Goal: Find specific page/section: Find specific page/section

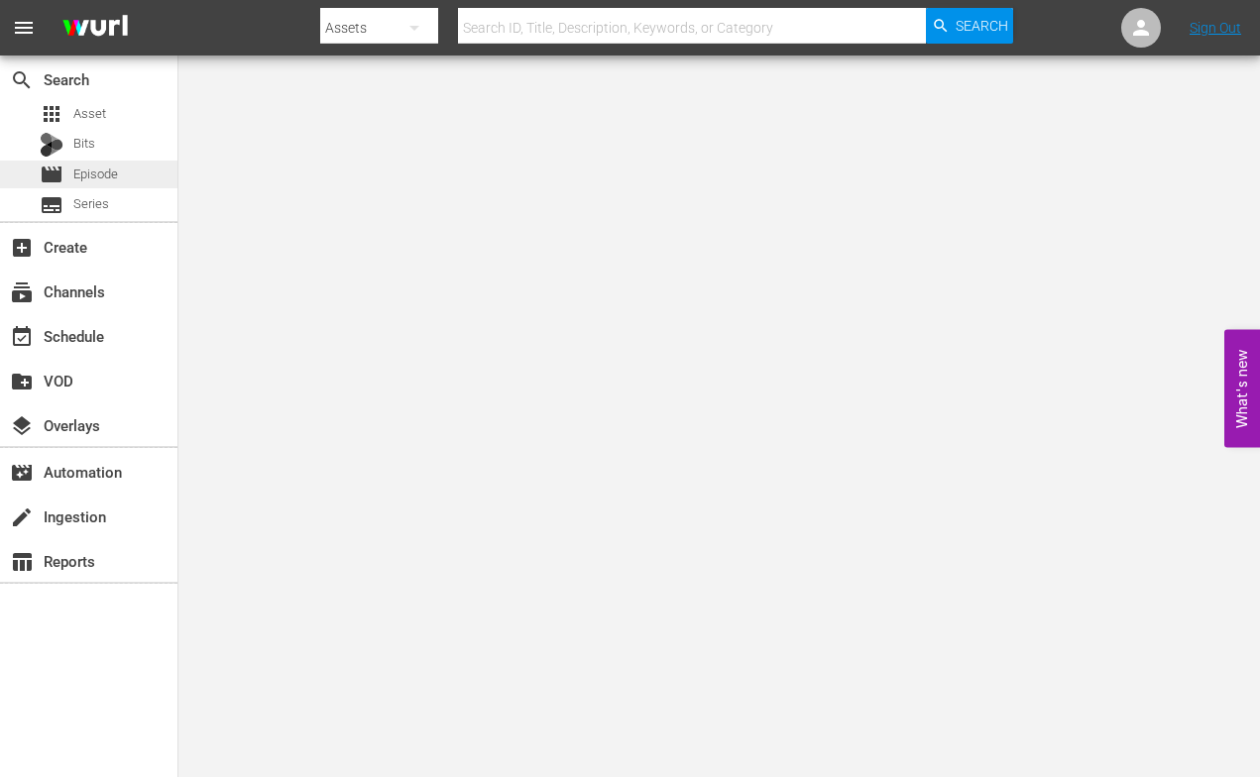
click at [67, 178] on div "movie Episode" at bounding box center [79, 175] width 78 height 28
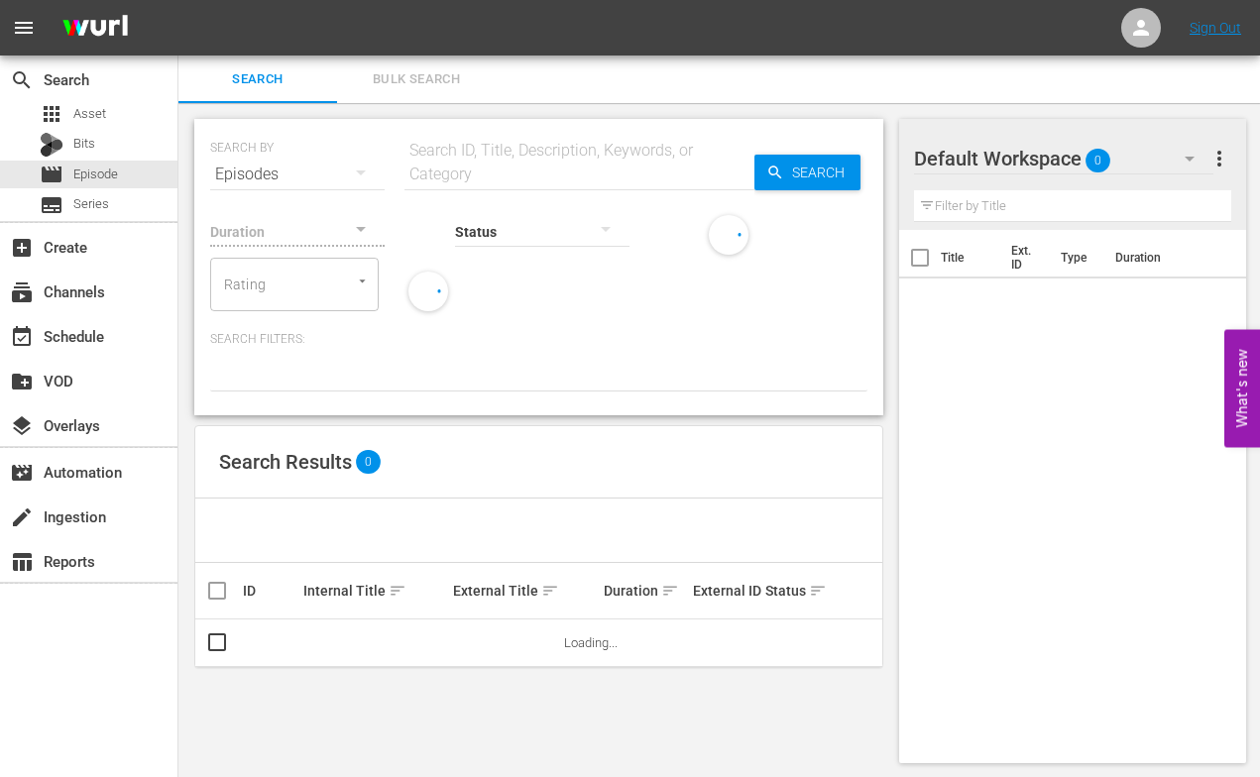
click at [455, 180] on input "text" at bounding box center [580, 175] width 350 height 48
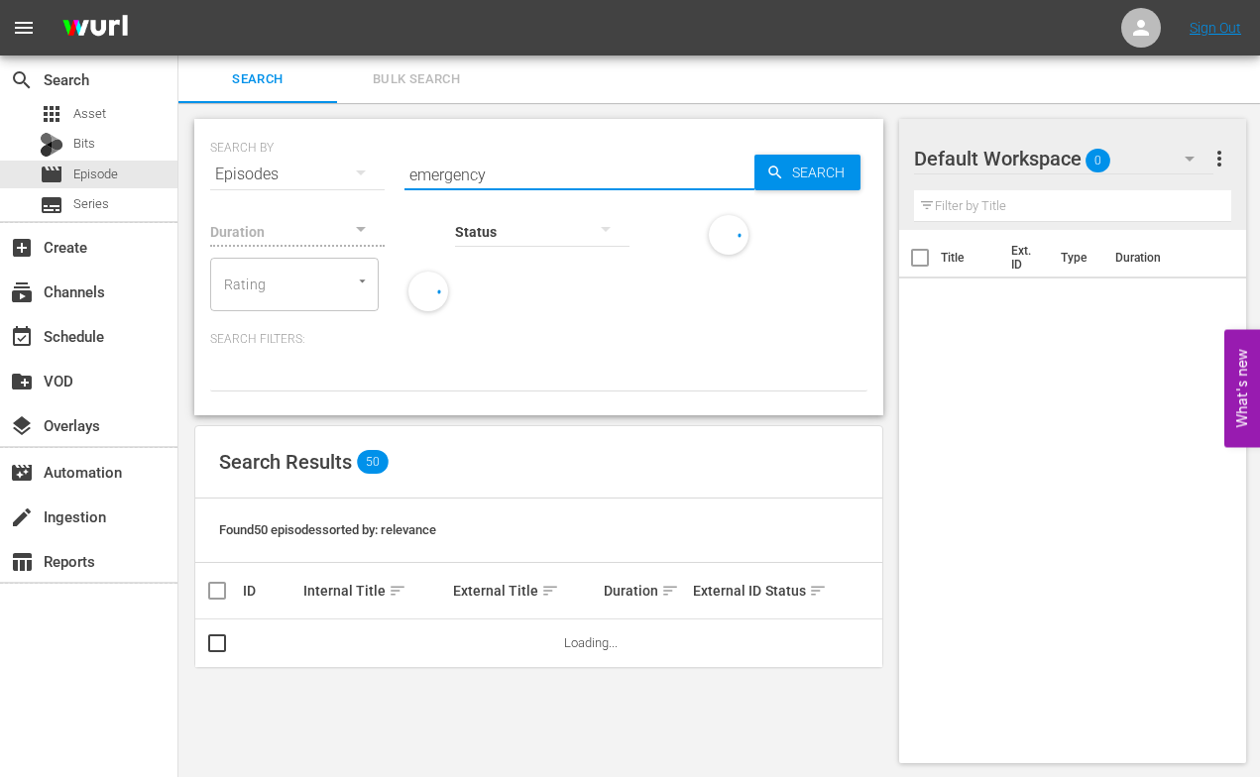
type input "emergency season 1"
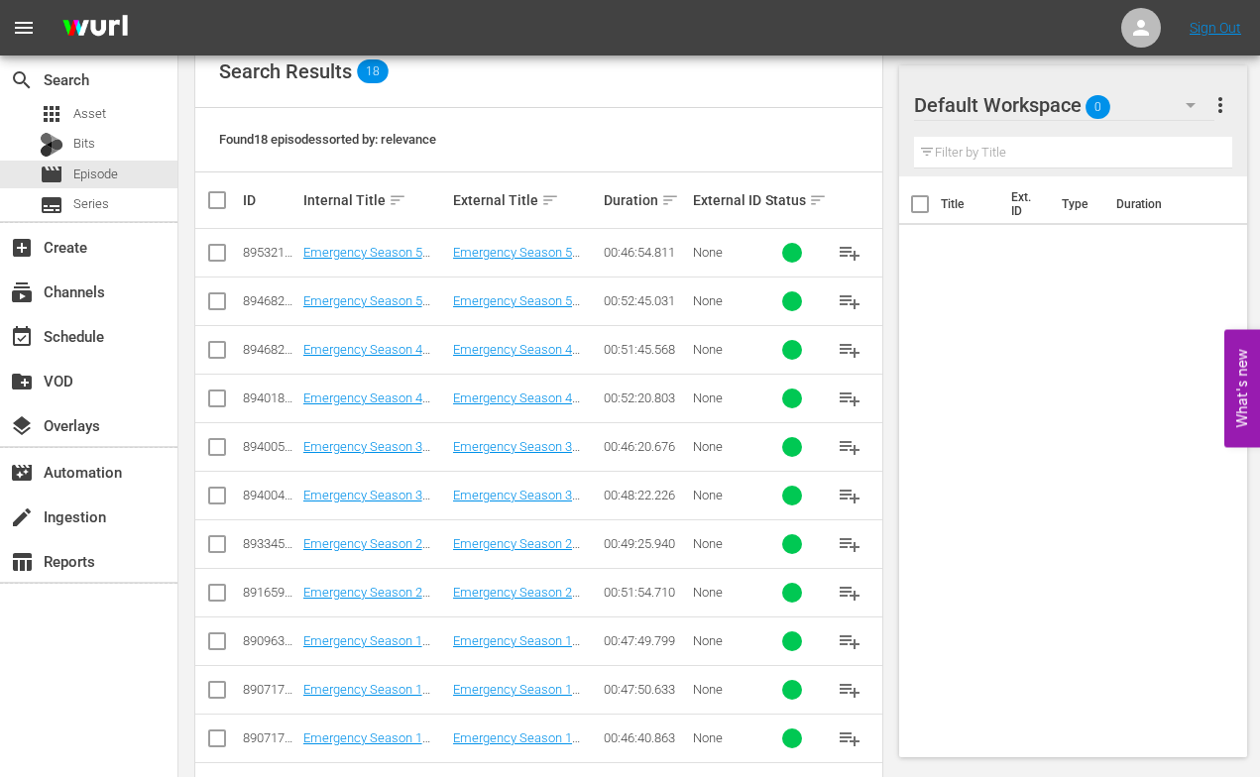
scroll to position [392, 0]
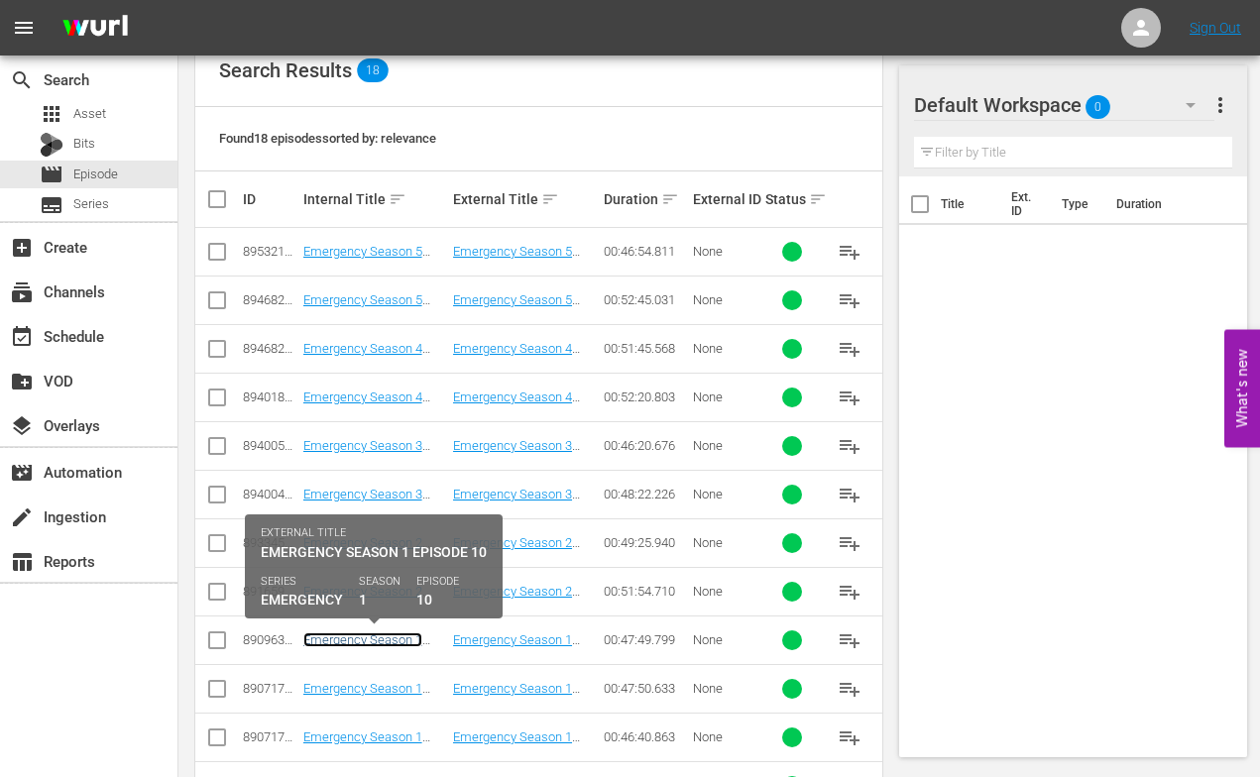
click at [348, 638] on link "Emergency Season 1 Episode 10 - Nine Now" at bounding box center [366, 648] width 126 height 30
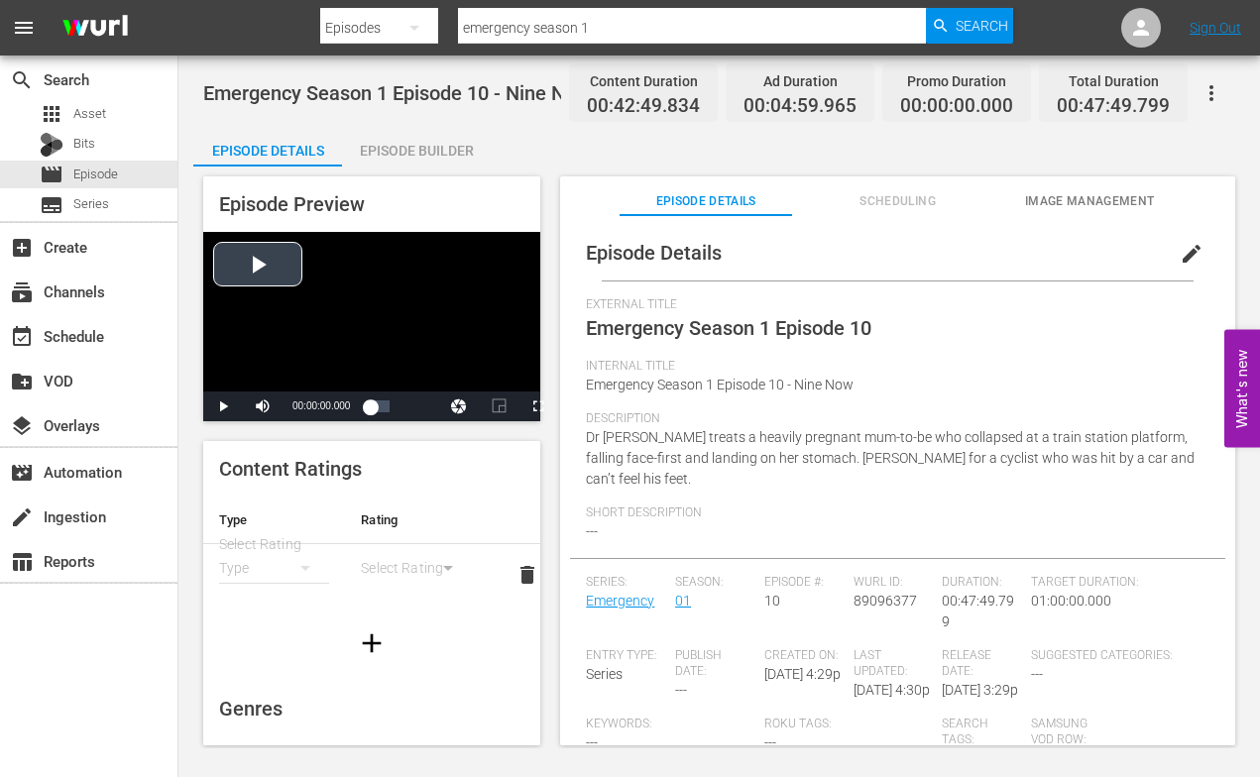
click at [252, 262] on div "Video Player" at bounding box center [371, 312] width 337 height 160
click at [538, 407] on span "Video Player" at bounding box center [538, 407] width 0 height 0
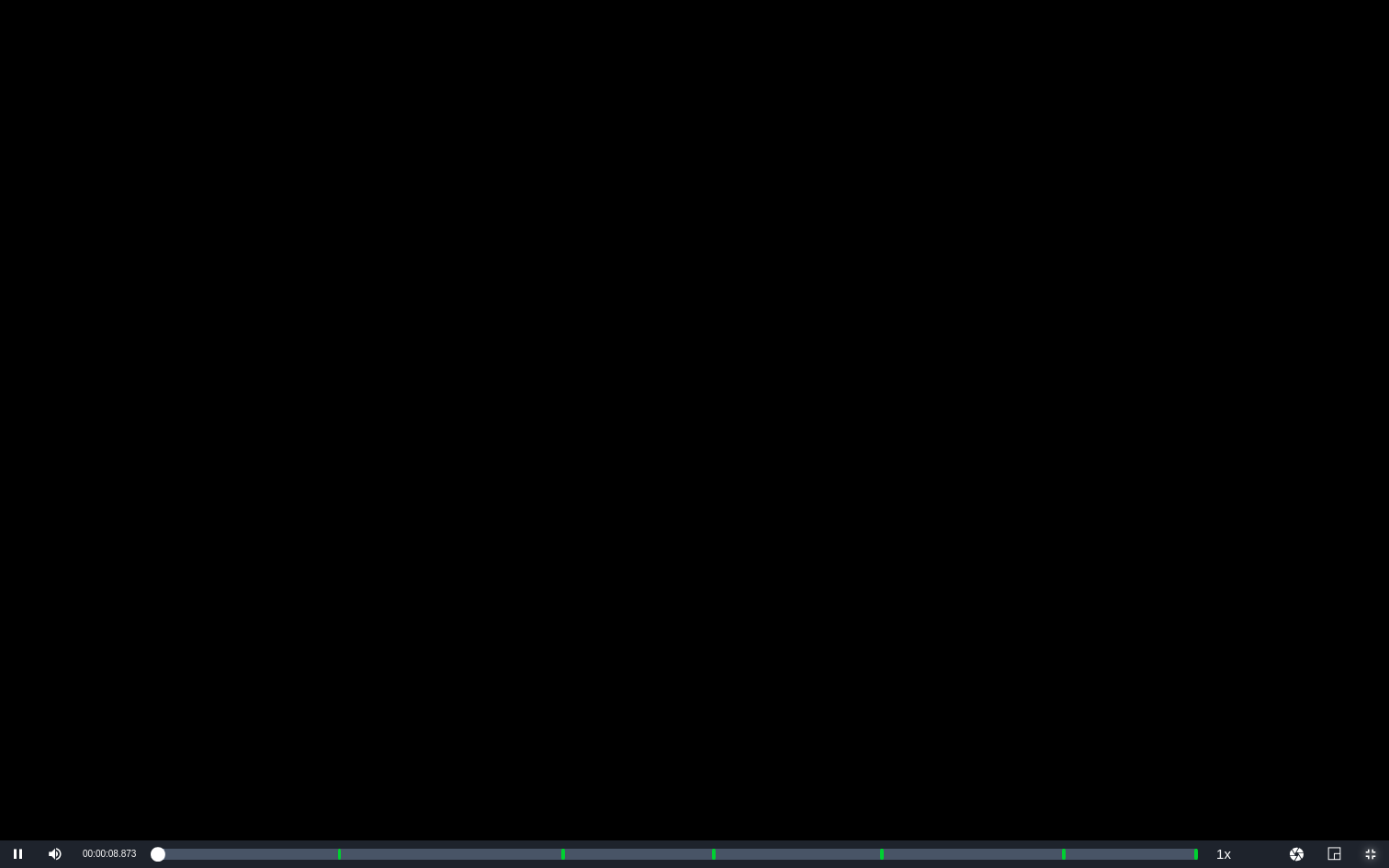
click at [1167, 719] on span "Video Player" at bounding box center [1371, 854] width 0 height 0
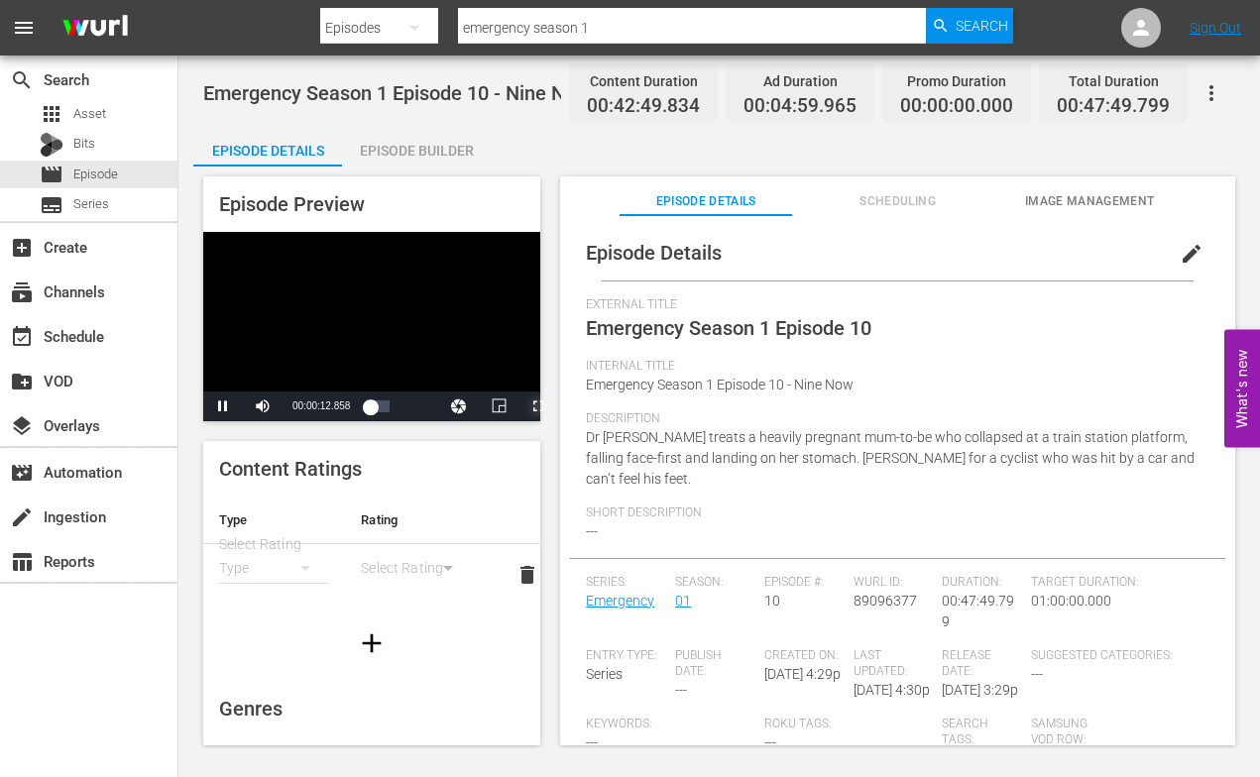
click at [538, 407] on span "Video Player" at bounding box center [538, 407] width 0 height 0
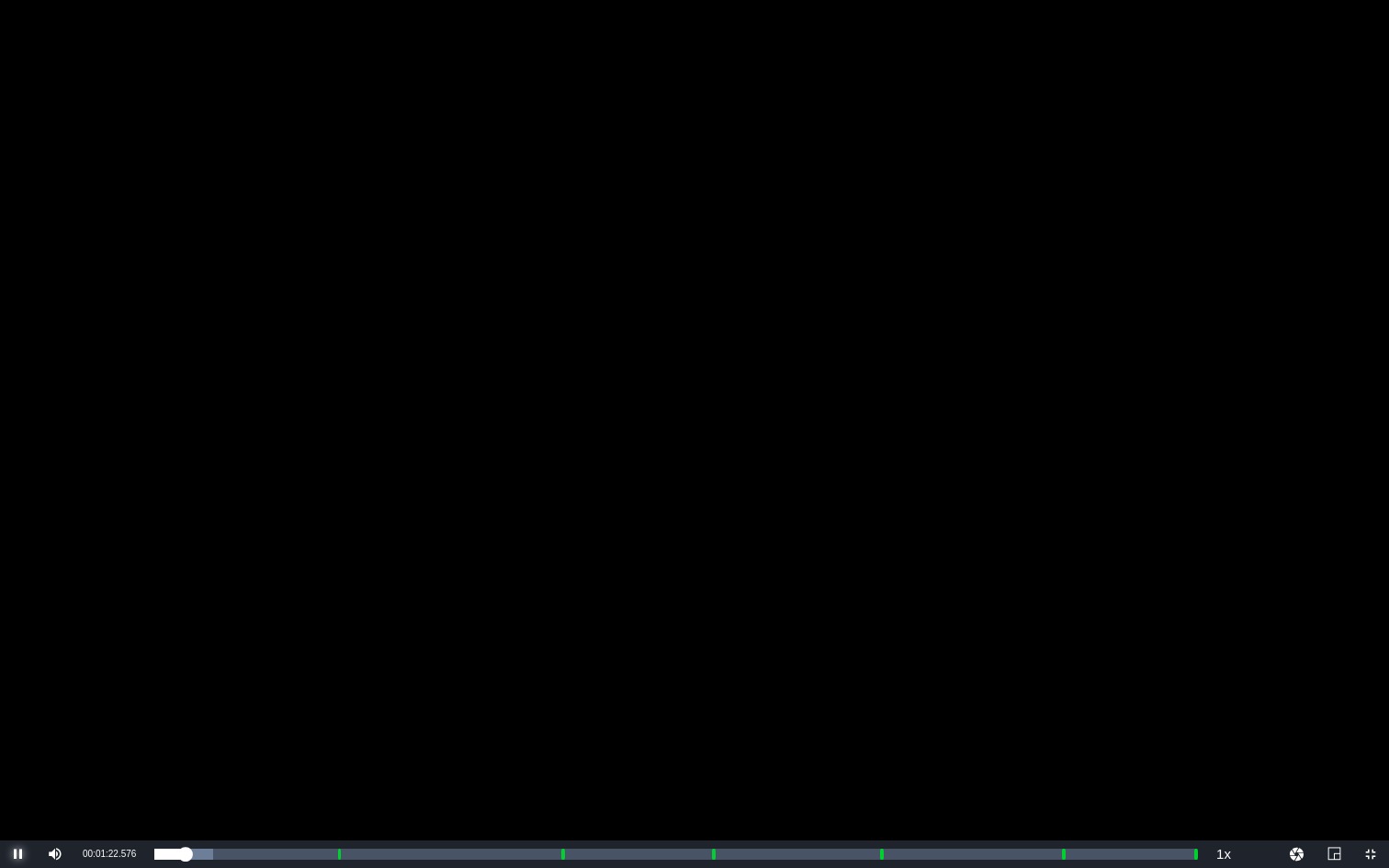
click at [19, 719] on span "Video Player" at bounding box center [19, 854] width 0 height 0
click at [1167, 719] on span "Video Player" at bounding box center [1371, 854] width 0 height 0
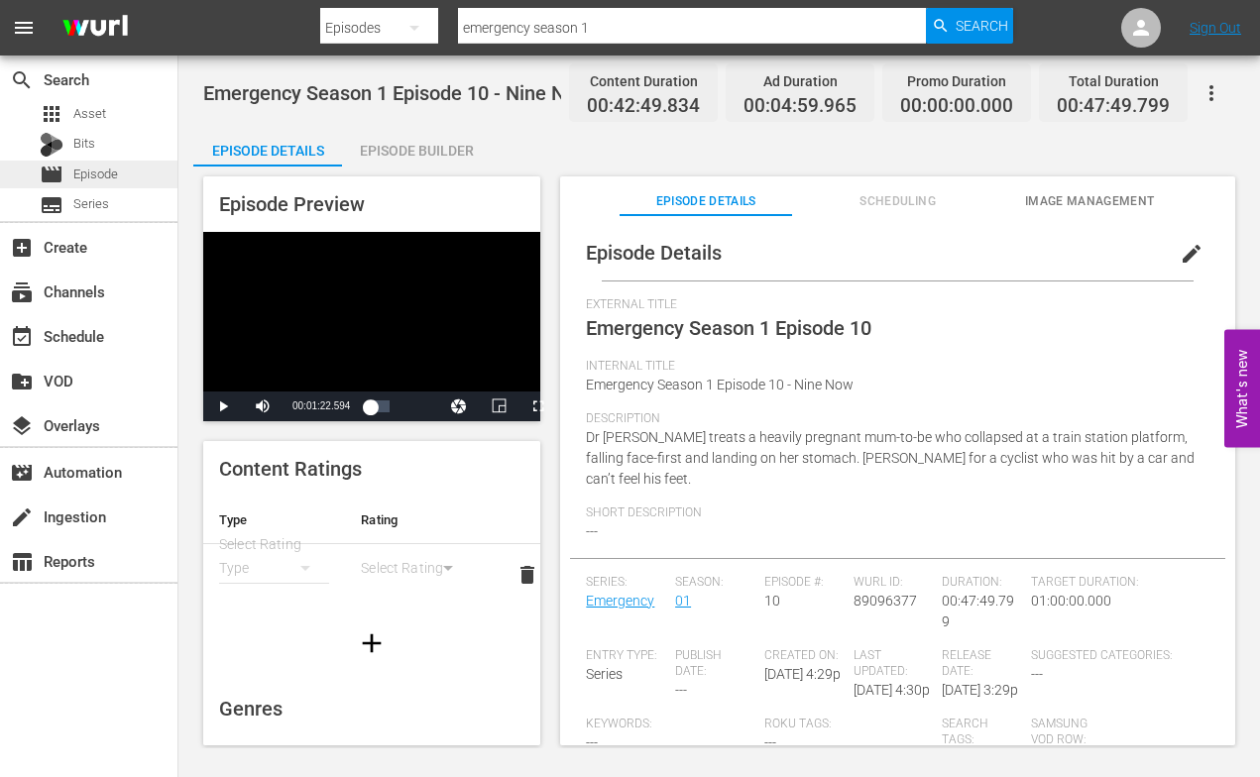
click at [82, 168] on span "Episode" at bounding box center [95, 175] width 45 height 20
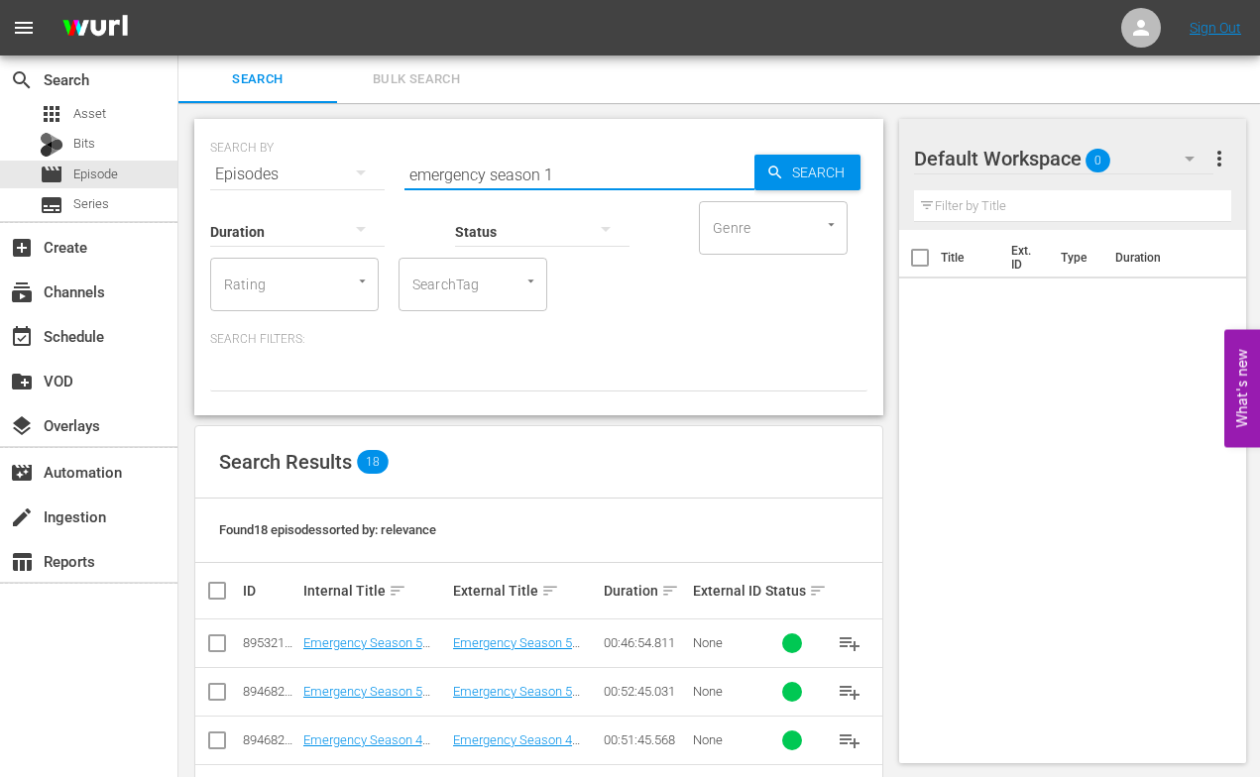
drag, startPoint x: 547, startPoint y: 173, endPoint x: 559, endPoint y: 173, distance: 11.9
click at [558, 173] on input "emergency season 1" at bounding box center [580, 175] width 350 height 48
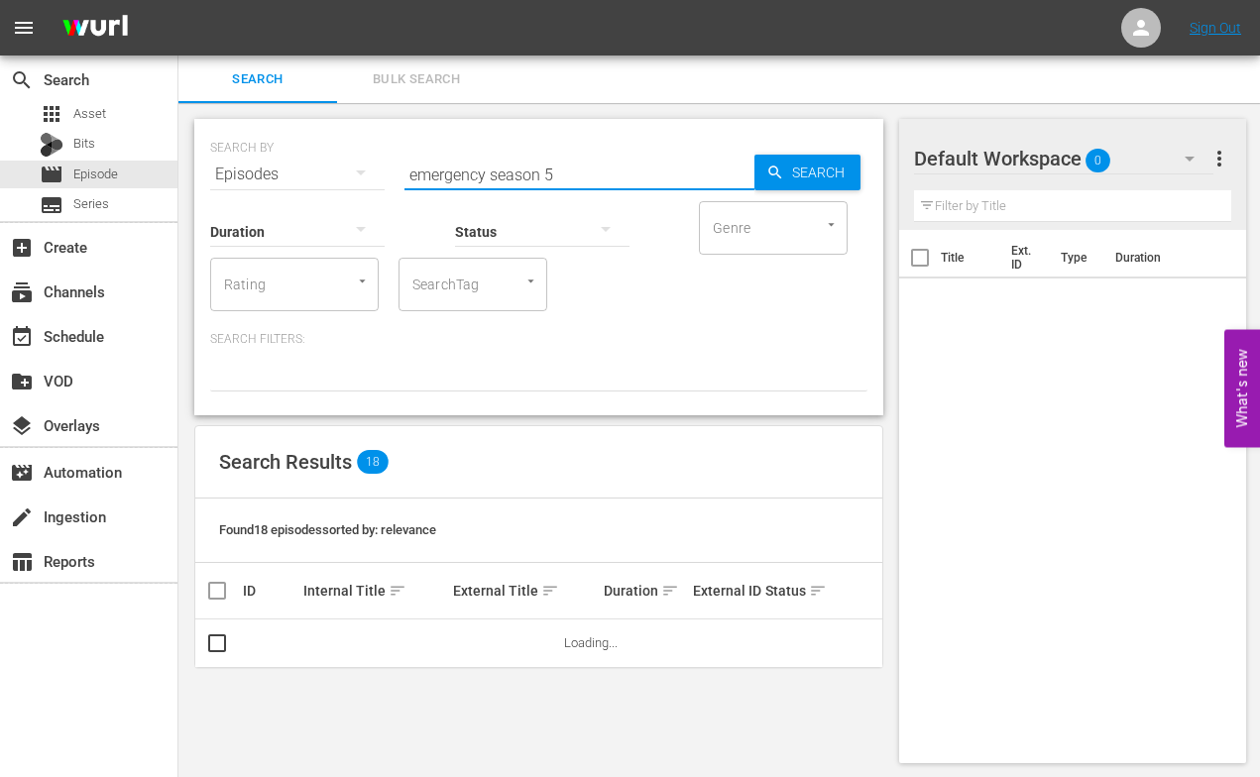
type input "emergency season 5 episode 6"
click at [357, 636] on td at bounding box center [400, 644] width 321 height 48
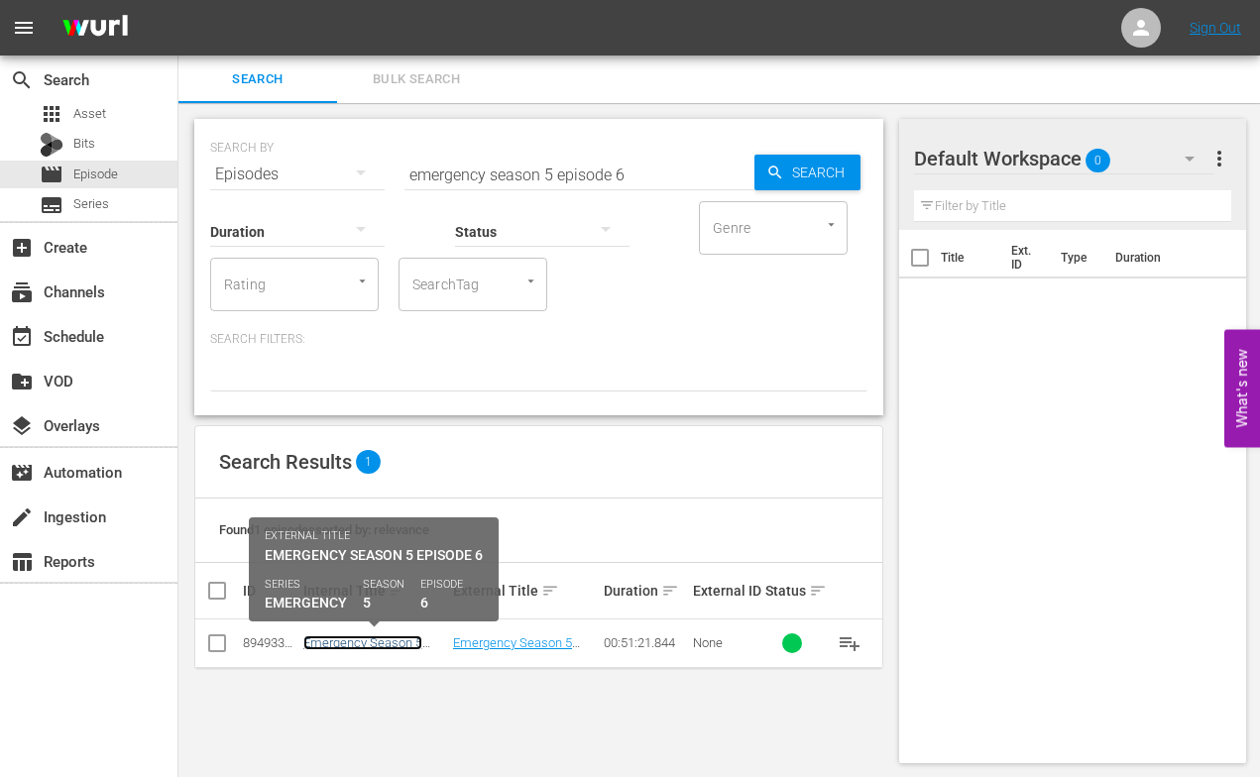
click at [364, 638] on link "Emergency Season 5 Episode 6 - Nine Now" at bounding box center [362, 651] width 119 height 30
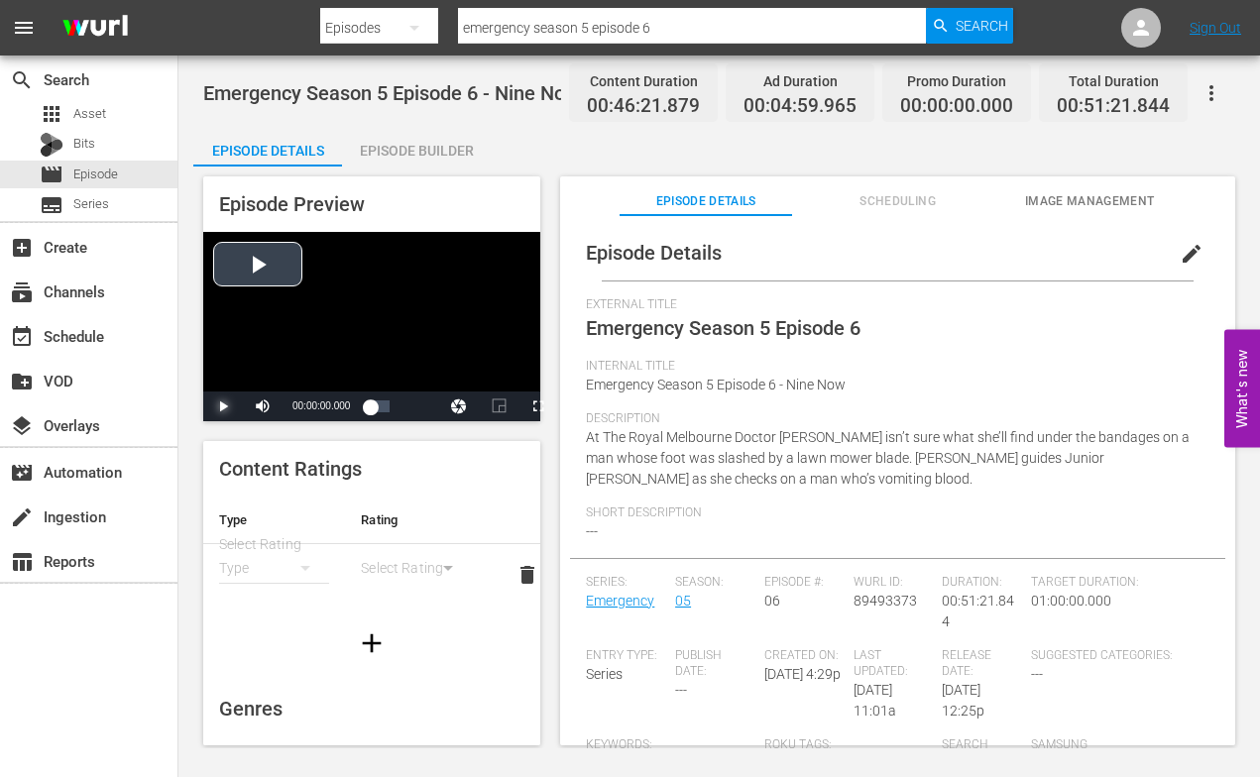
click at [223, 407] on span "Video Player" at bounding box center [223, 407] width 0 height 0
click at [538, 407] on span "Video Player" at bounding box center [538, 407] width 0 height 0
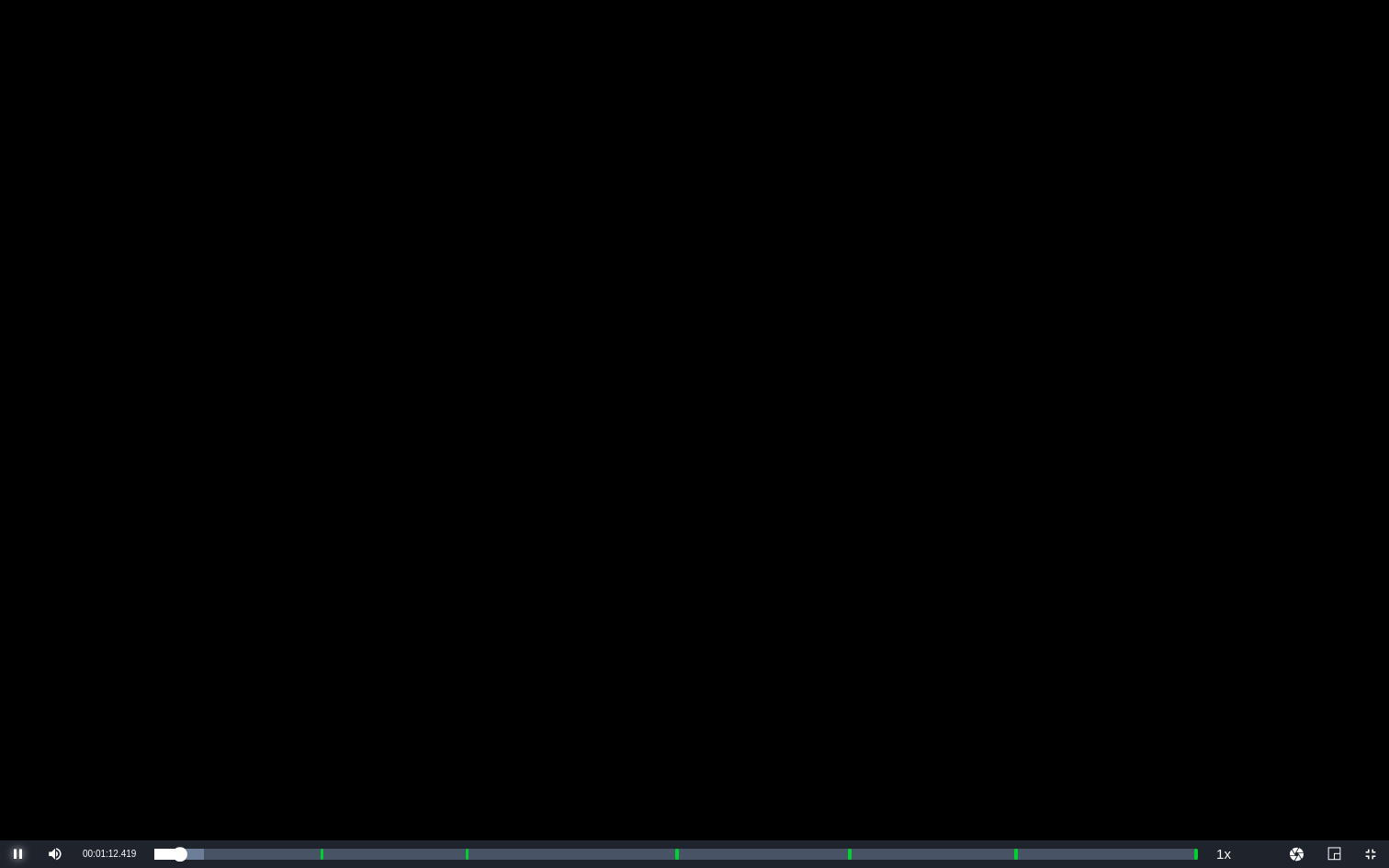
click at [19, 719] on span "Video Player" at bounding box center [19, 854] width 0 height 0
click at [1167, 719] on span "Video Player" at bounding box center [1371, 854] width 0 height 0
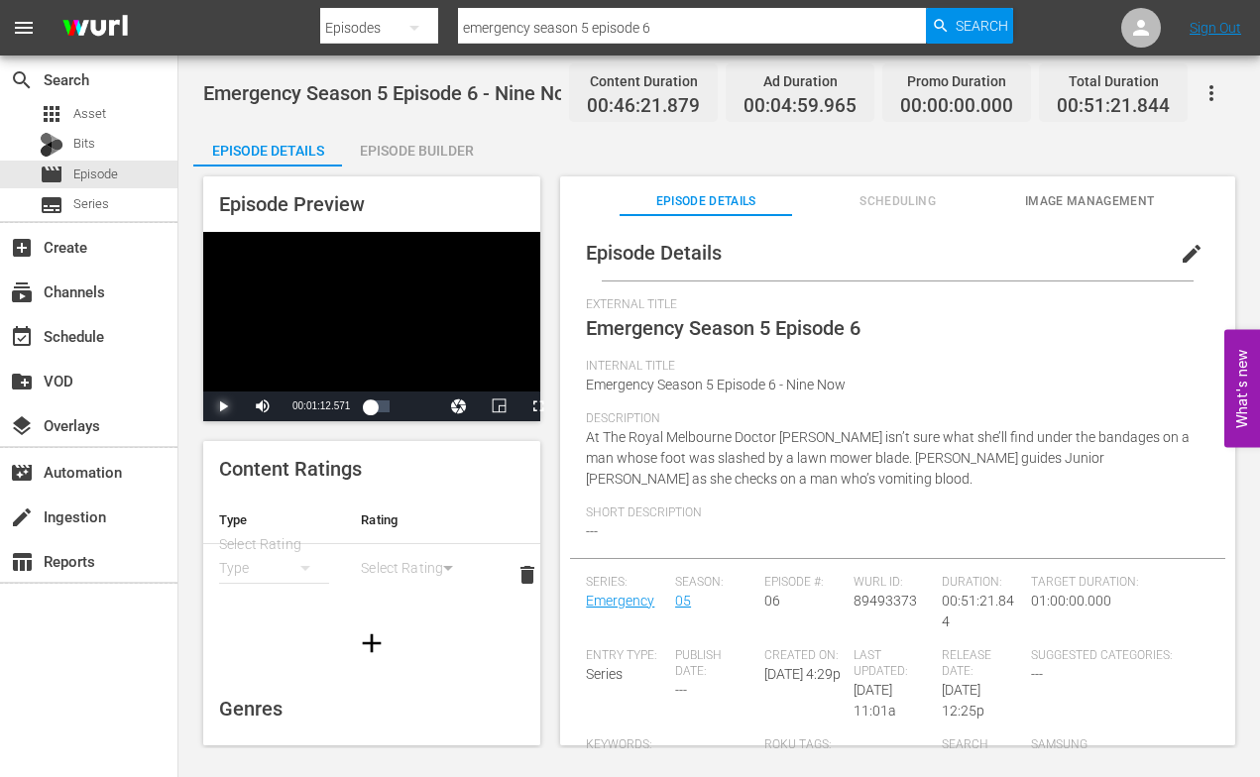
click at [223, 407] on span "Video Player" at bounding box center [223, 407] width 0 height 0
click at [538, 407] on span "Video Player" at bounding box center [538, 407] width 0 height 0
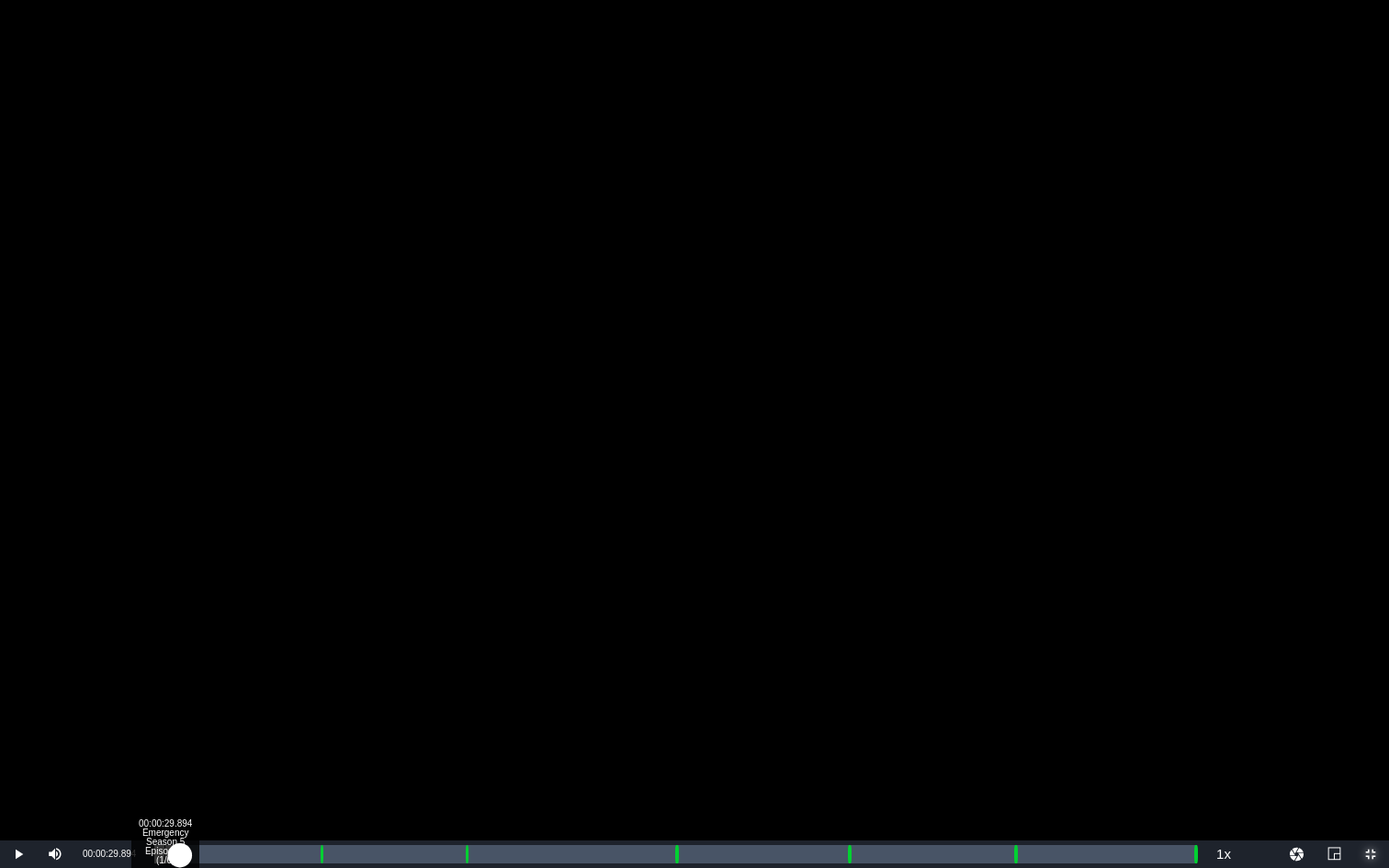
click at [165, 719] on div "00:00:29.894 Emergency Season 5 Episode 6 (1/6)" at bounding box center [165, 854] width 1 height 19
click at [155, 719] on div "00:00:31.930" at bounding box center [160, 854] width 11 height 19
drag, startPoint x: 160, startPoint y: 853, endPoint x: 149, endPoint y: 852, distance: 11.0
click at [155, 719] on div "00:00:00.000" at bounding box center [155, 854] width 0 height 19
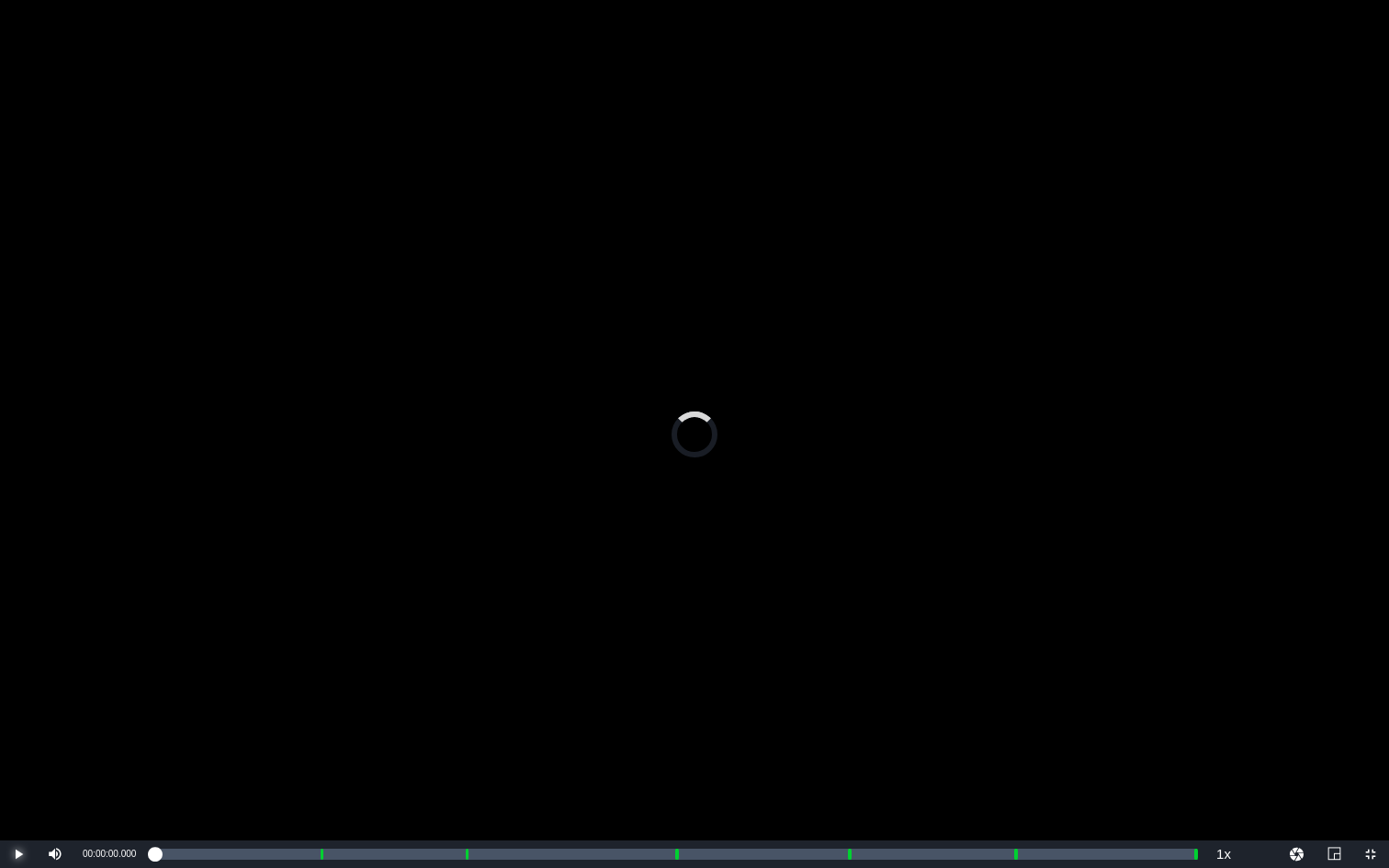
click at [19, 719] on span "Video Player" at bounding box center [19, 854] width 0 height 0
click at [1167, 719] on span "Video Player" at bounding box center [1371, 854] width 0 height 0
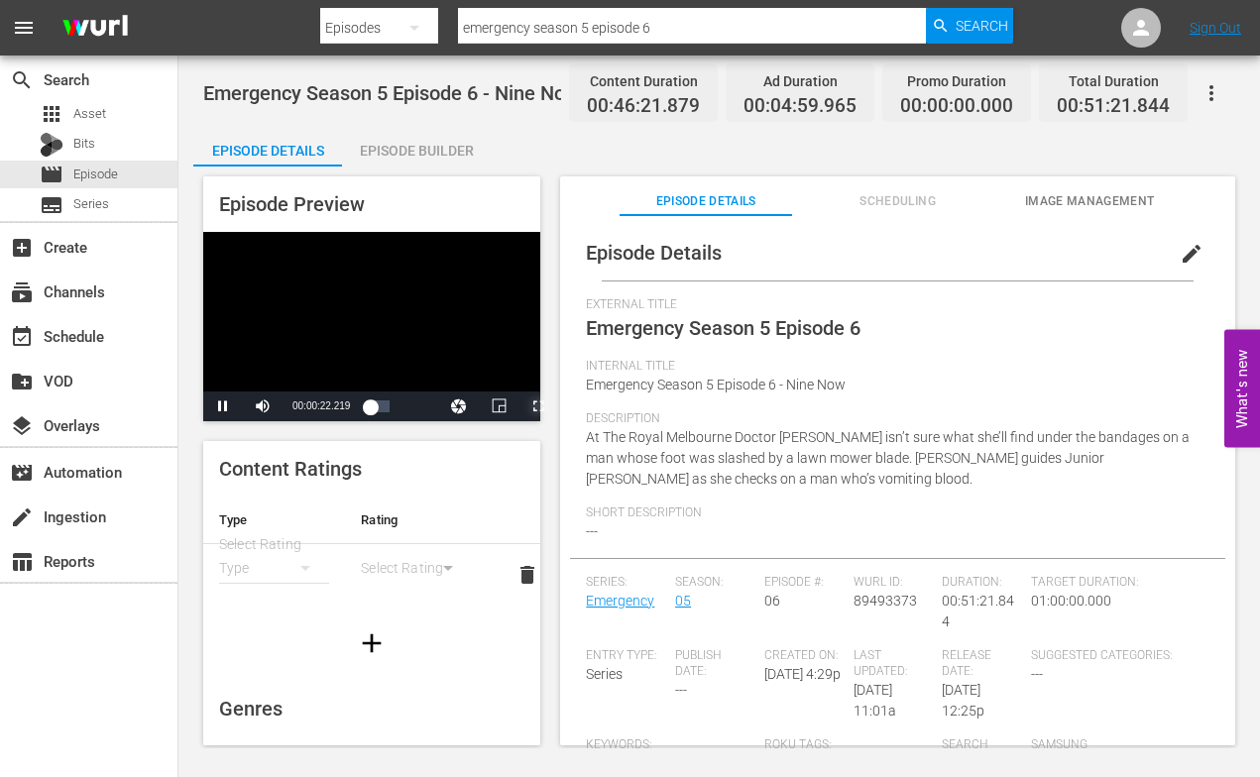
click at [538, 407] on span "Video Player" at bounding box center [538, 407] width 0 height 0
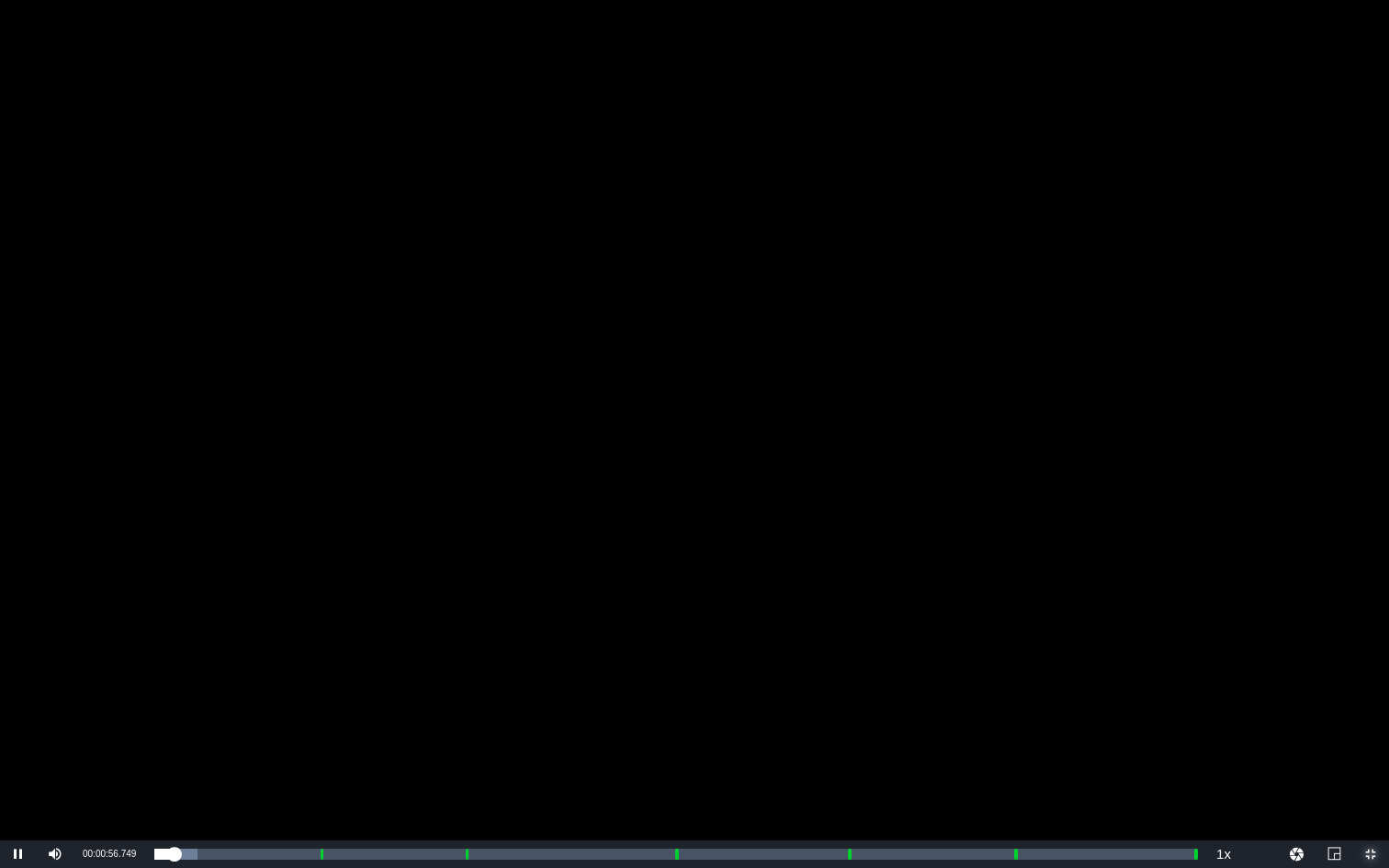
click at [1167, 719] on span "Video Player" at bounding box center [1371, 854] width 0 height 0
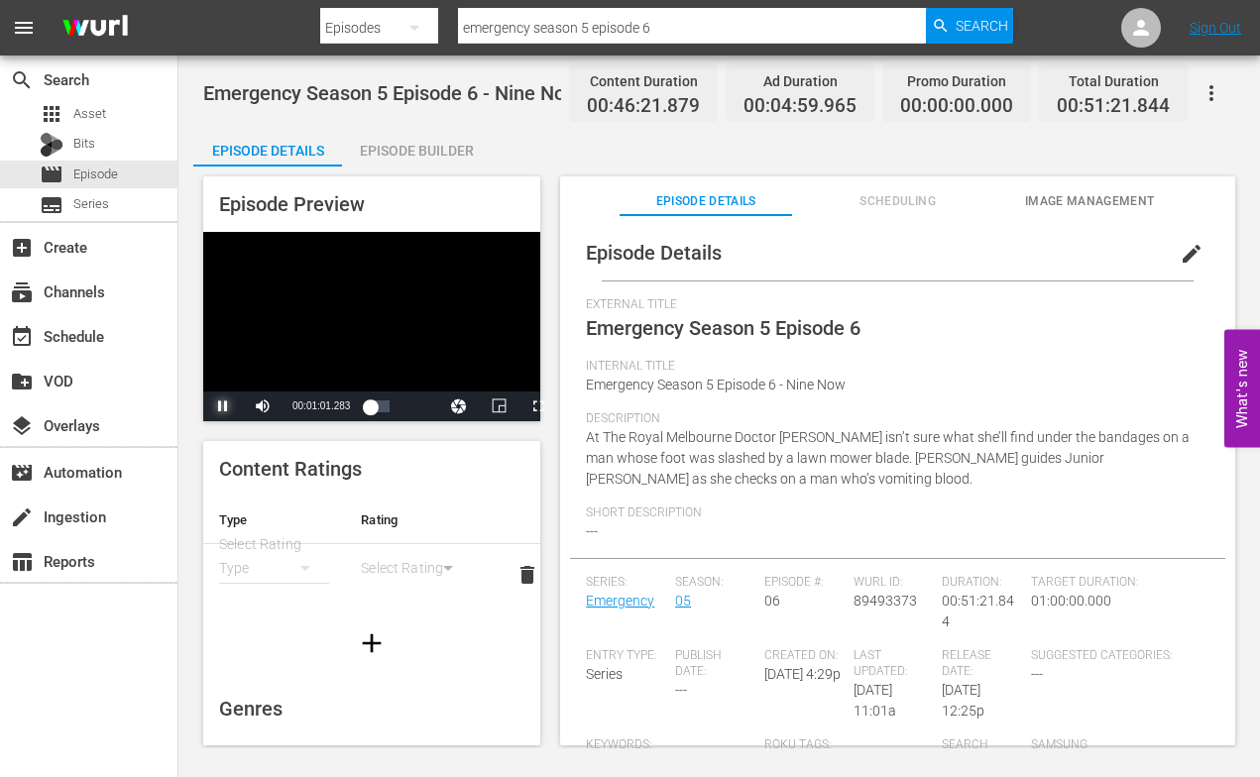
click at [223, 407] on span "Video Player" at bounding box center [223, 407] width 0 height 0
click at [85, 174] on span "Episode" at bounding box center [95, 175] width 45 height 20
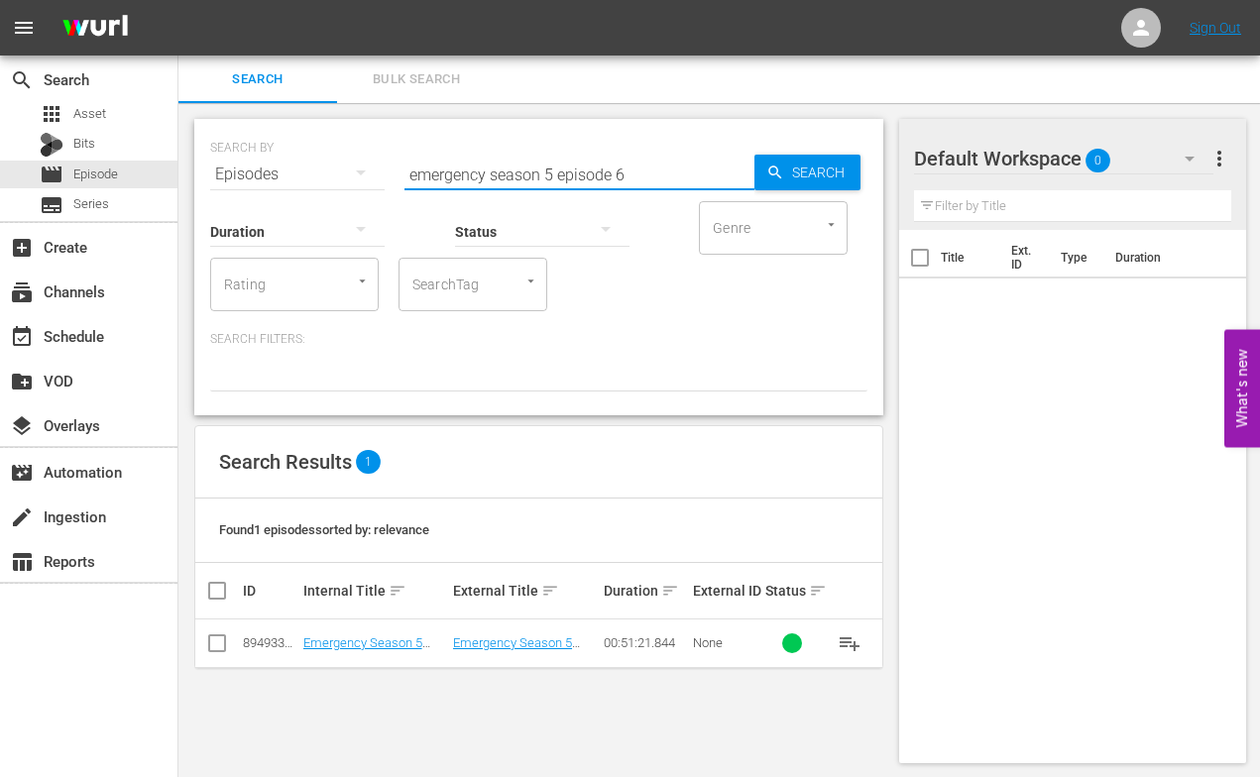
drag, startPoint x: 566, startPoint y: 176, endPoint x: 630, endPoint y: 179, distance: 63.6
click at [657, 188] on div "Search ID, Title, Description, Keywords, or Category emergency season 5 episode…" at bounding box center [580, 175] width 350 height 48
drag, startPoint x: 621, startPoint y: 173, endPoint x: 544, endPoint y: 175, distance: 76.4
click at [544, 175] on input "emergency season 5 episode 6" at bounding box center [580, 175] width 350 height 48
type input "emergency season 1 episode 1"
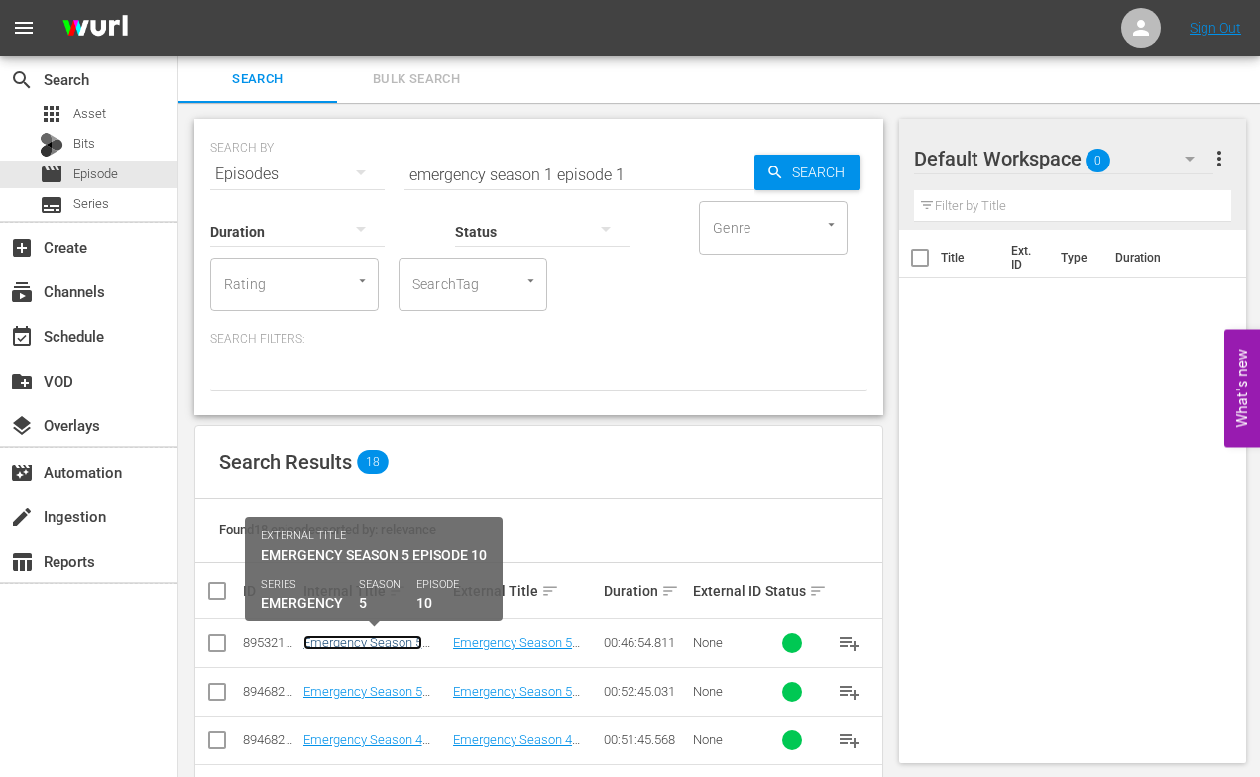
click at [369, 641] on link "Emergency Season 5 Episode 10 - Nine Now" at bounding box center [366, 651] width 126 height 30
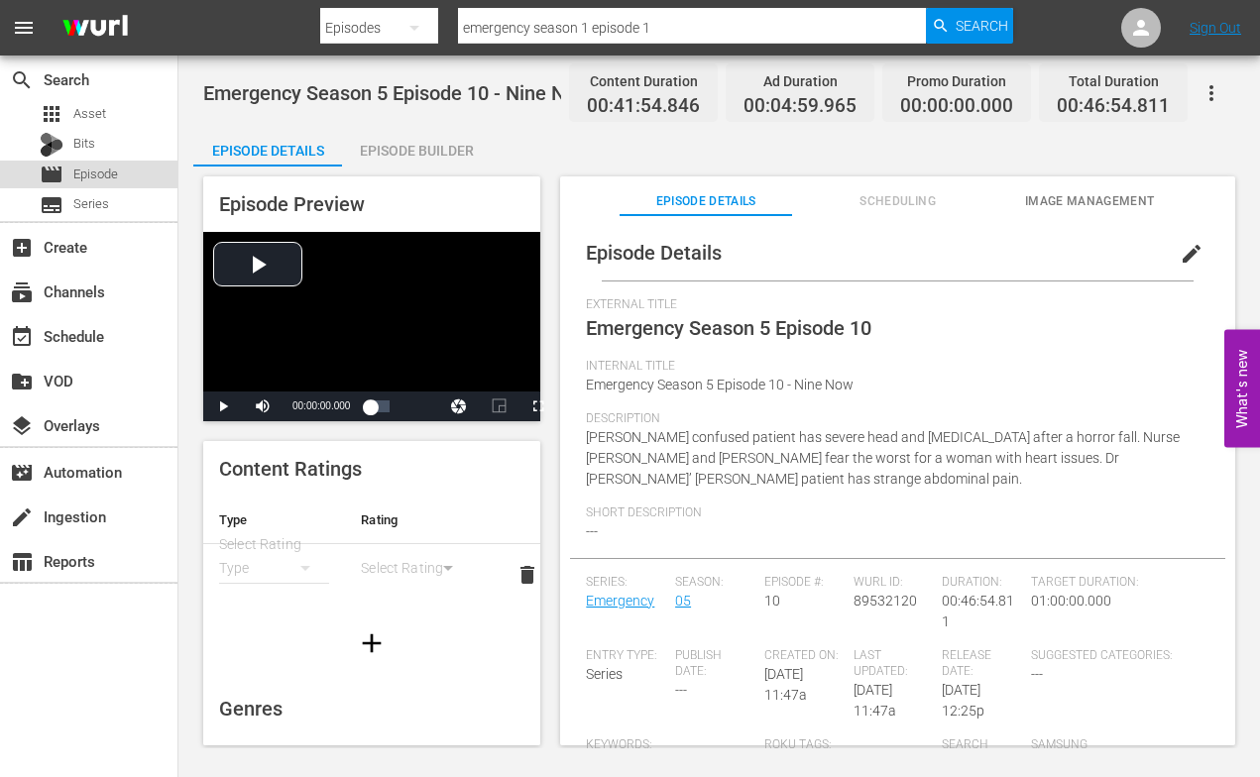
click at [88, 171] on span "Episode" at bounding box center [95, 175] width 45 height 20
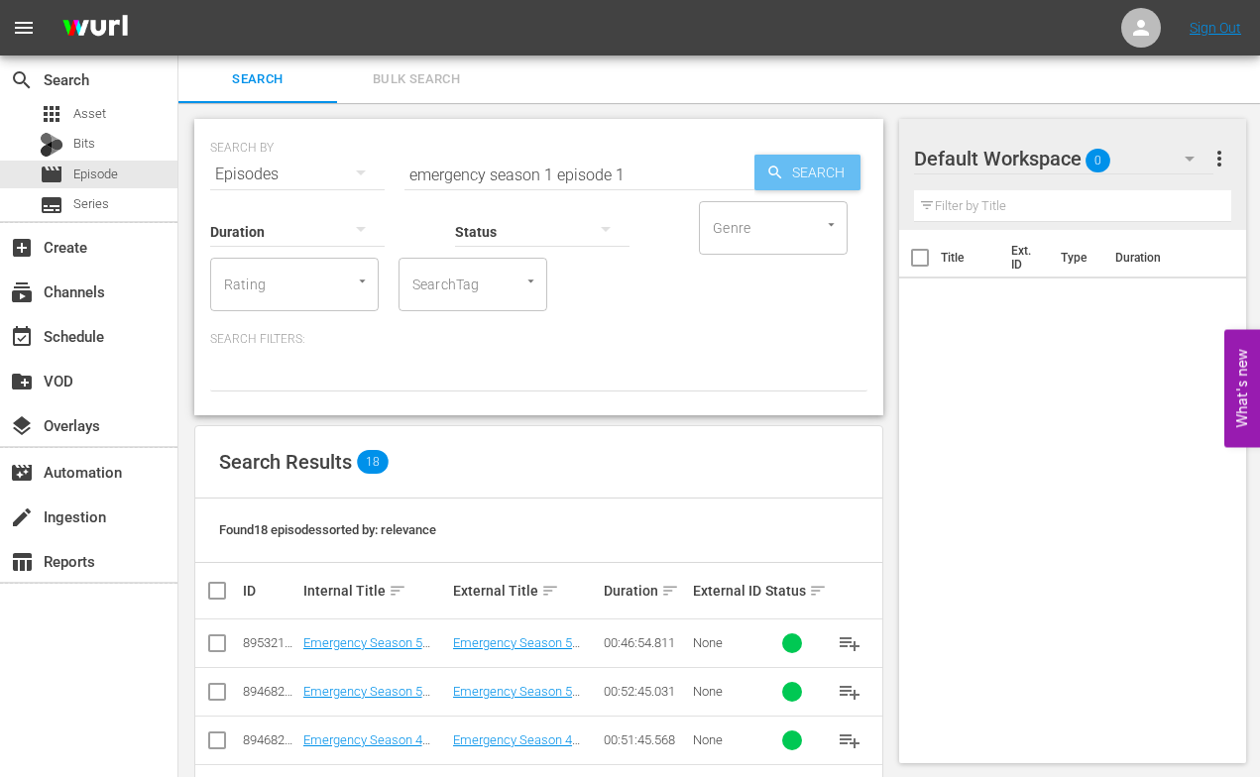
click at [822, 171] on span "Search" at bounding box center [822, 173] width 76 height 36
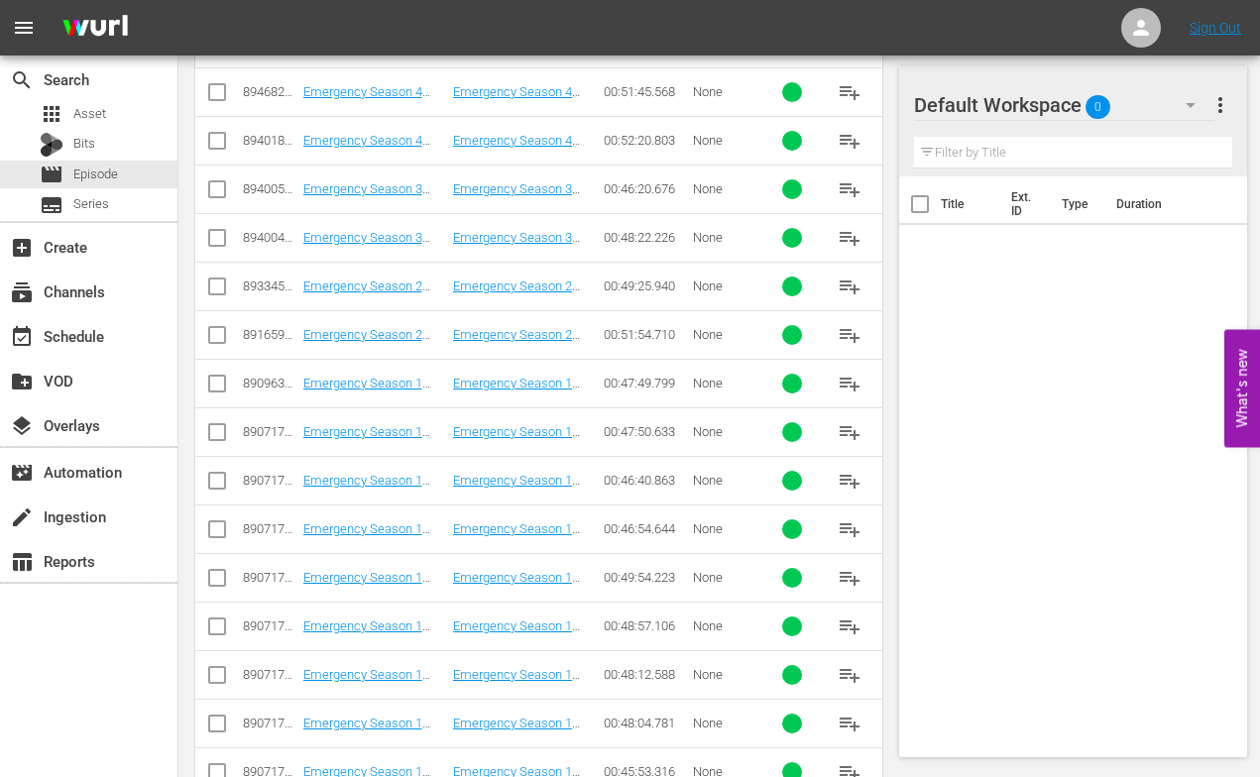
scroll to position [659, 0]
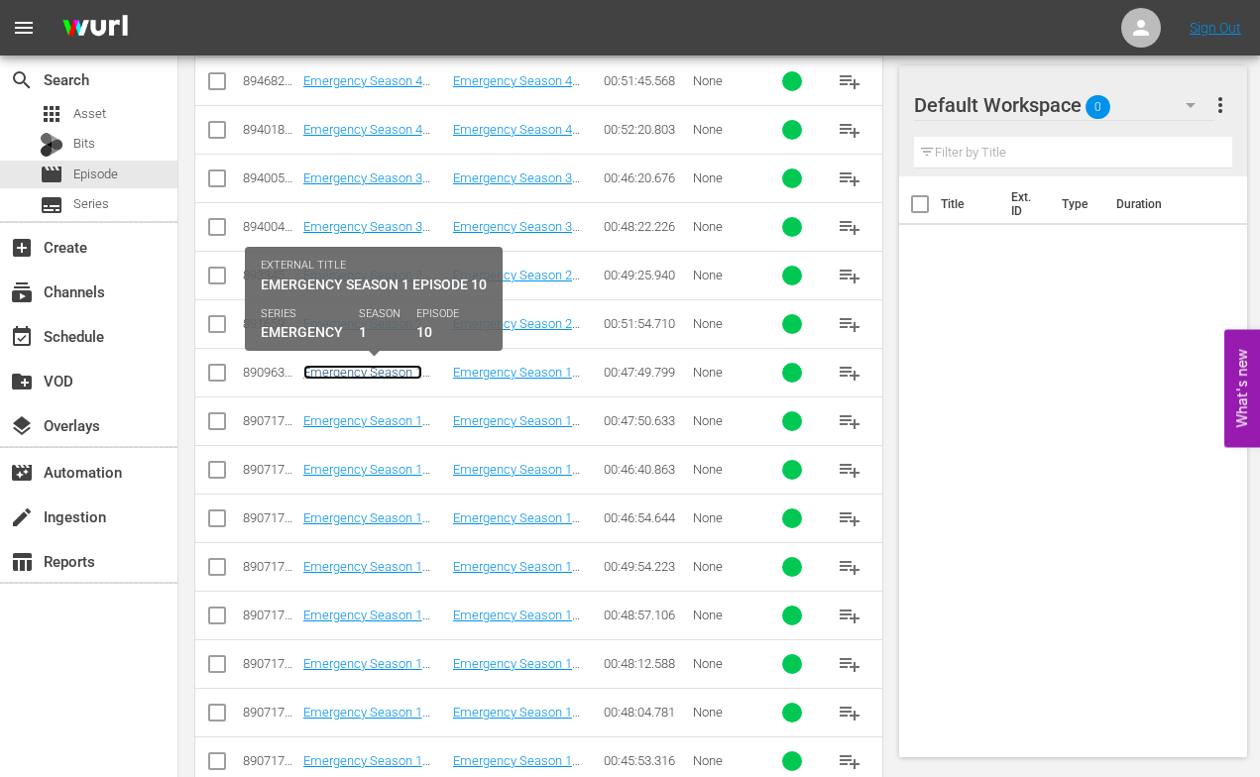
click at [369, 370] on link "Emergency Season 1 Episode 10 - Nine Now" at bounding box center [366, 380] width 126 height 30
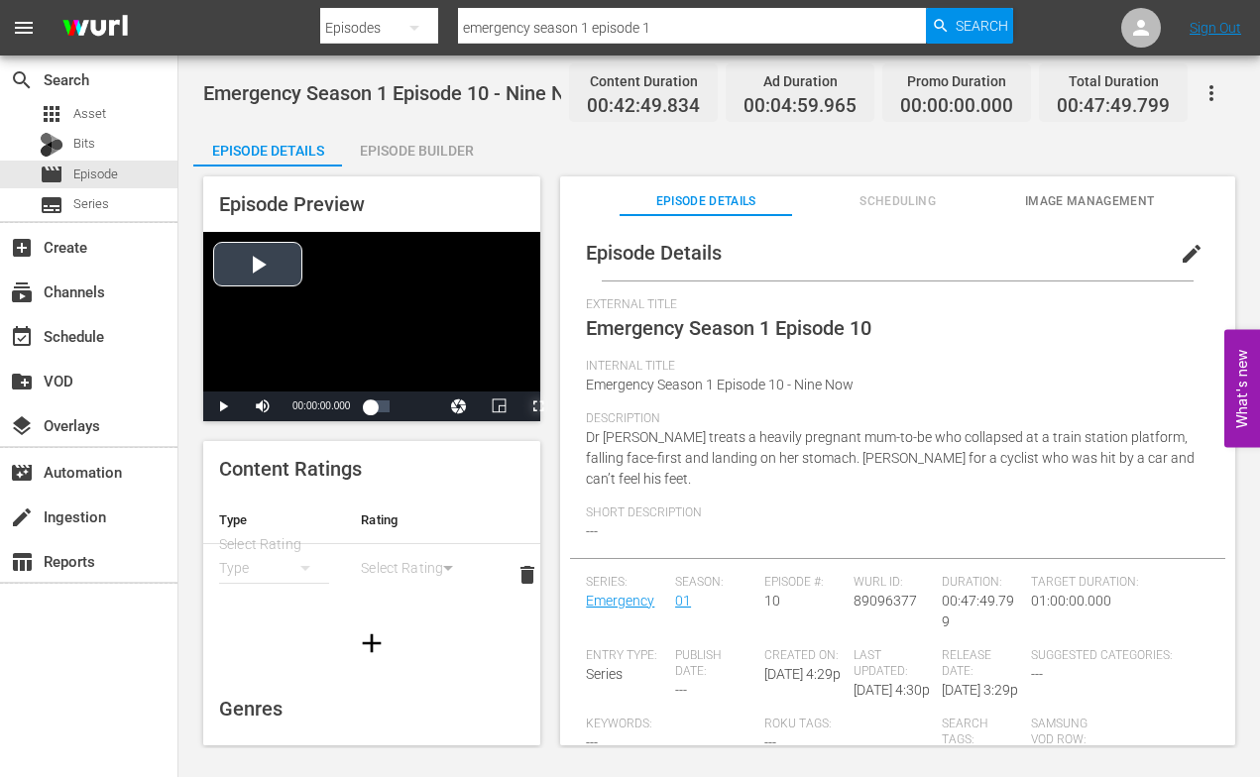
click at [538, 407] on span "Video Player" at bounding box center [538, 407] width 0 height 0
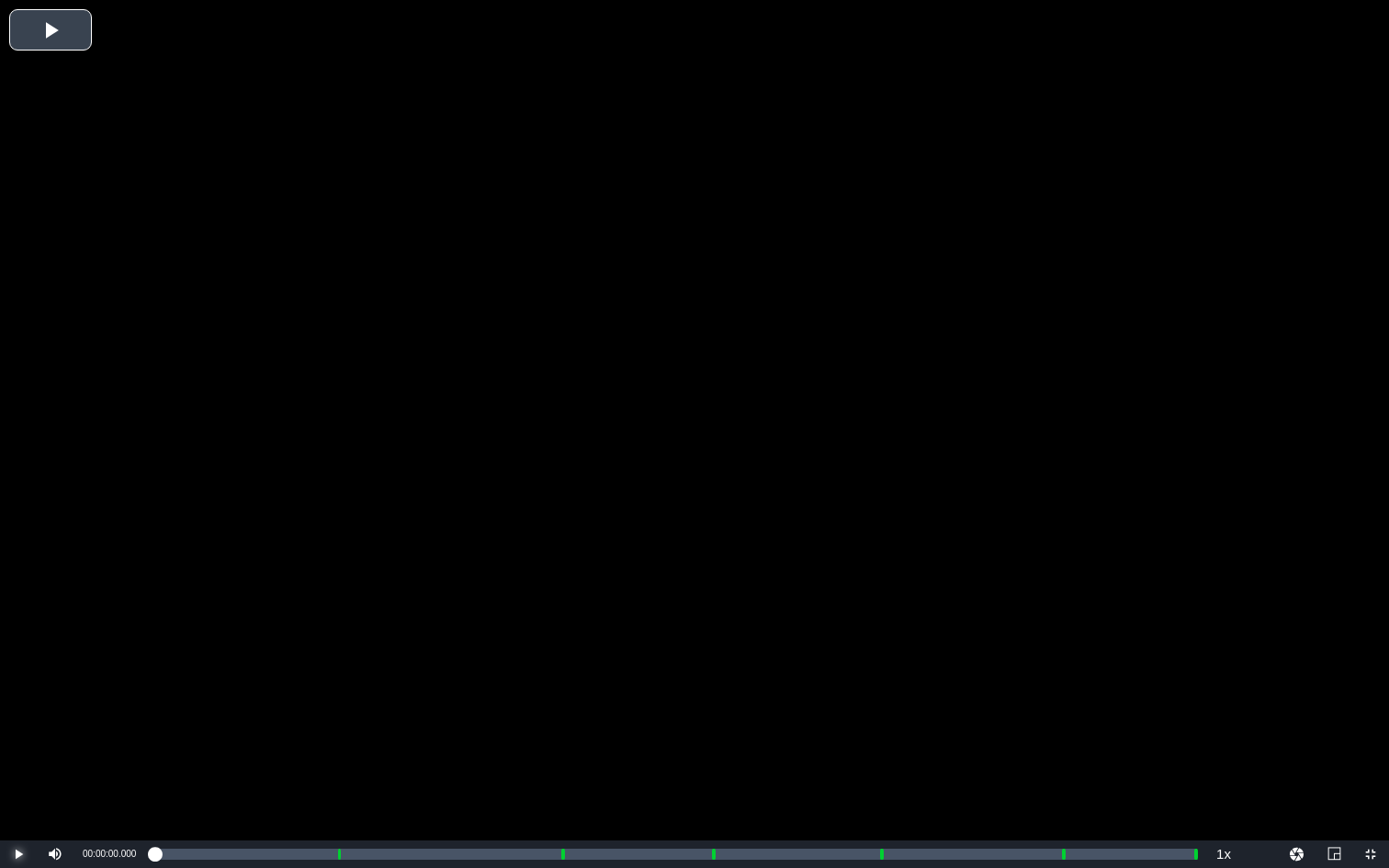
click at [19, 719] on span "Video Player" at bounding box center [19, 854] width 0 height 0
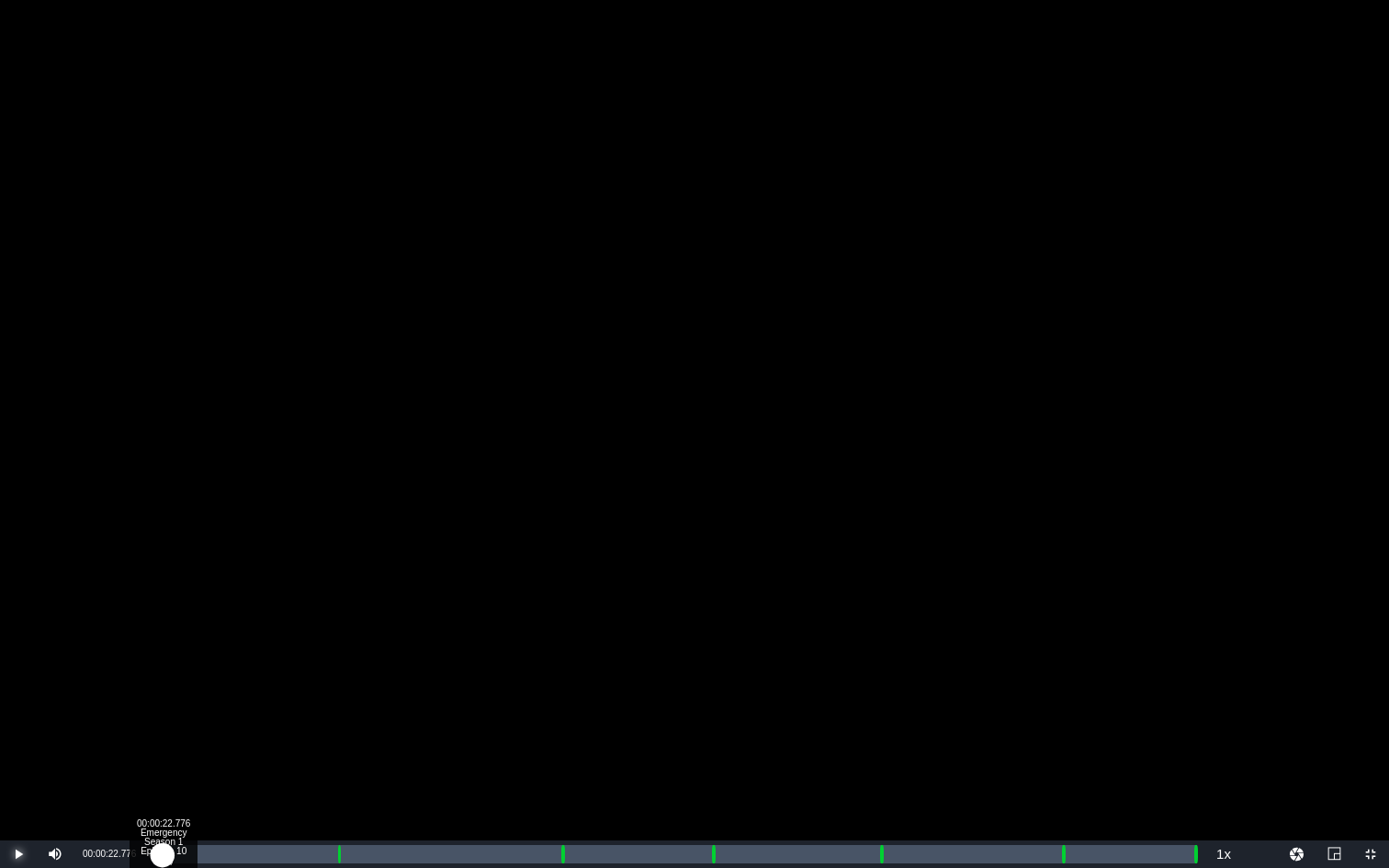
click at [163, 719] on div "00:00:05.037" at bounding box center [158, 854] width 8 height 19
click at [163, 719] on div "00:00:23.913" at bounding box center [158, 854] width 8 height 19
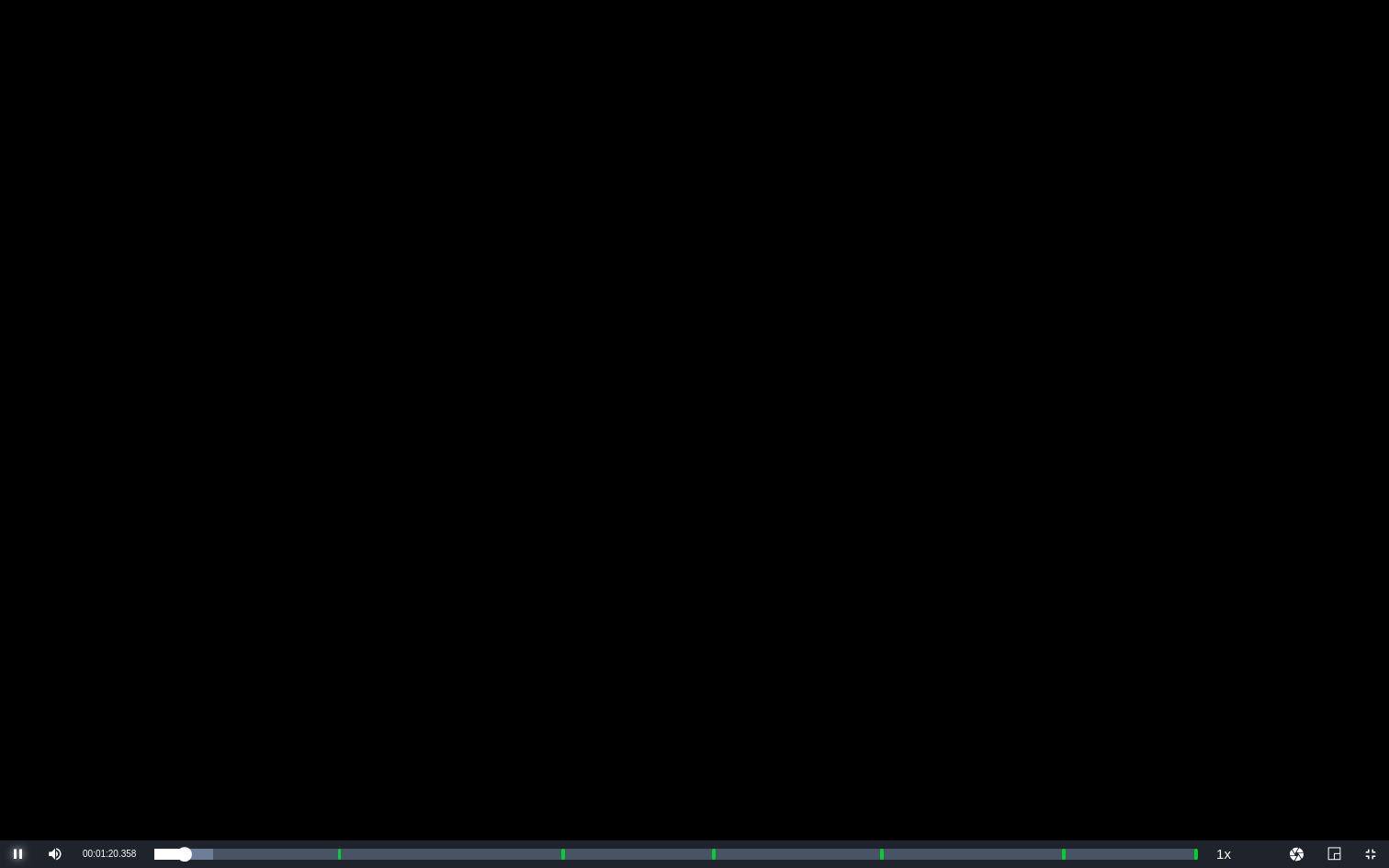
click at [19, 719] on span "Video Player" at bounding box center [19, 854] width 0 height 0
drag, startPoint x: 1191, startPoint y: 783, endPoint x: 1210, endPoint y: 783, distance: 19.0
click at [1167, 719] on div "Video Player" at bounding box center [694, 420] width 1389 height 840
click at [19, 719] on span "Video Player" at bounding box center [19, 854] width 0 height 0
click at [1167, 719] on span "Video Player" at bounding box center [1371, 854] width 0 height 0
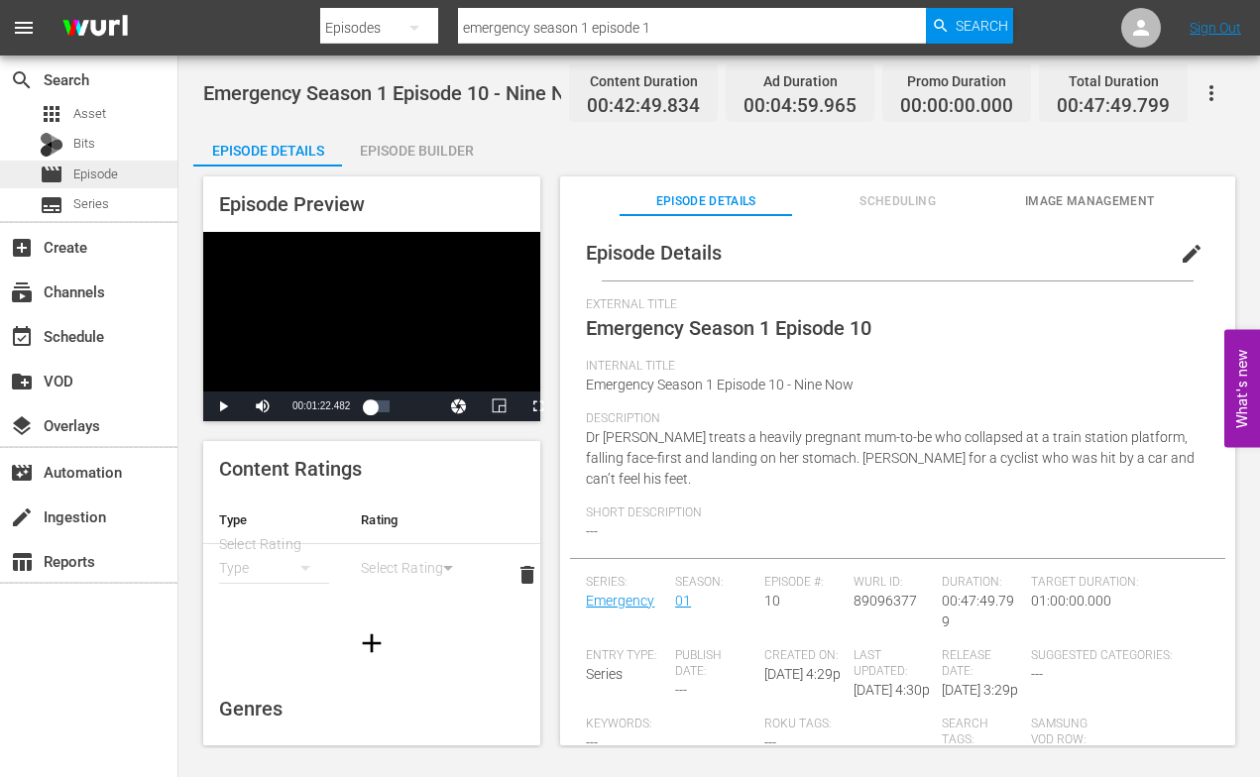
click at [81, 179] on span "Episode" at bounding box center [95, 175] width 45 height 20
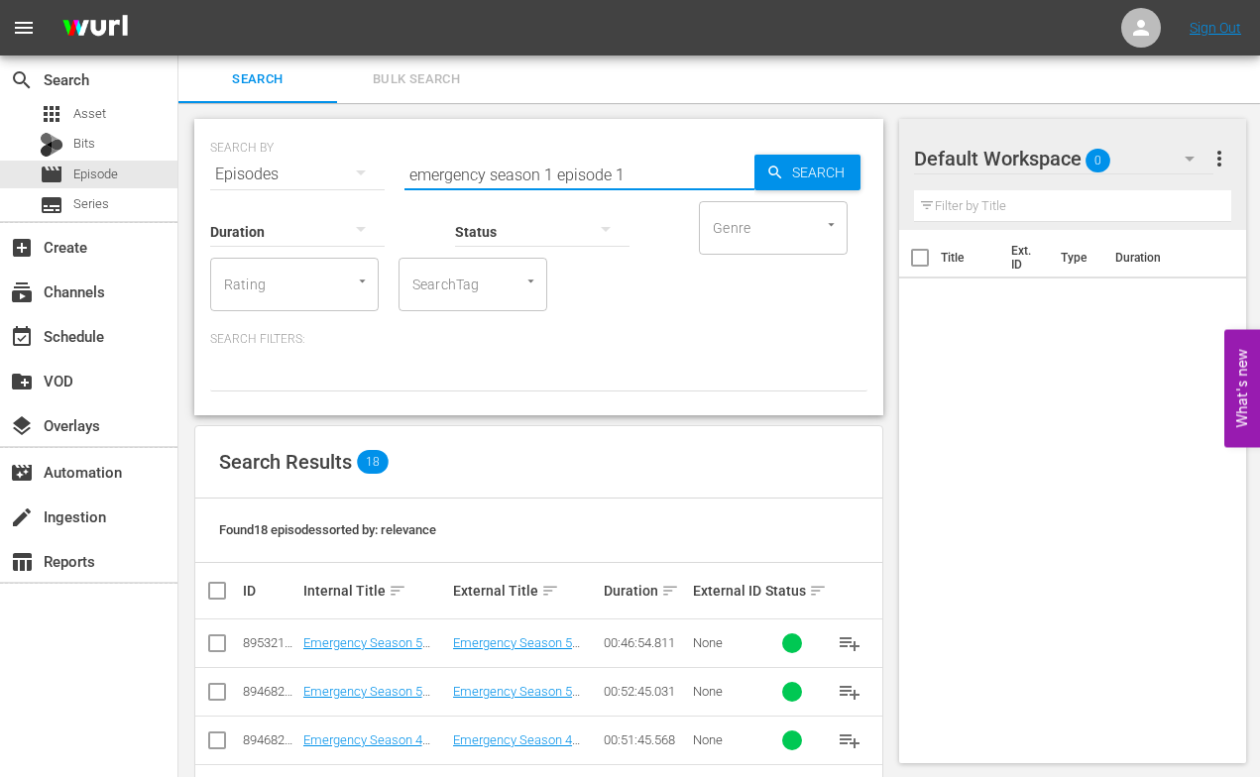
drag, startPoint x: 547, startPoint y: 171, endPoint x: 693, endPoint y: 182, distance: 146.3
click at [693, 182] on input "emergency season 1 episode 1" at bounding box center [580, 175] width 350 height 48
type input "emergency season 5"
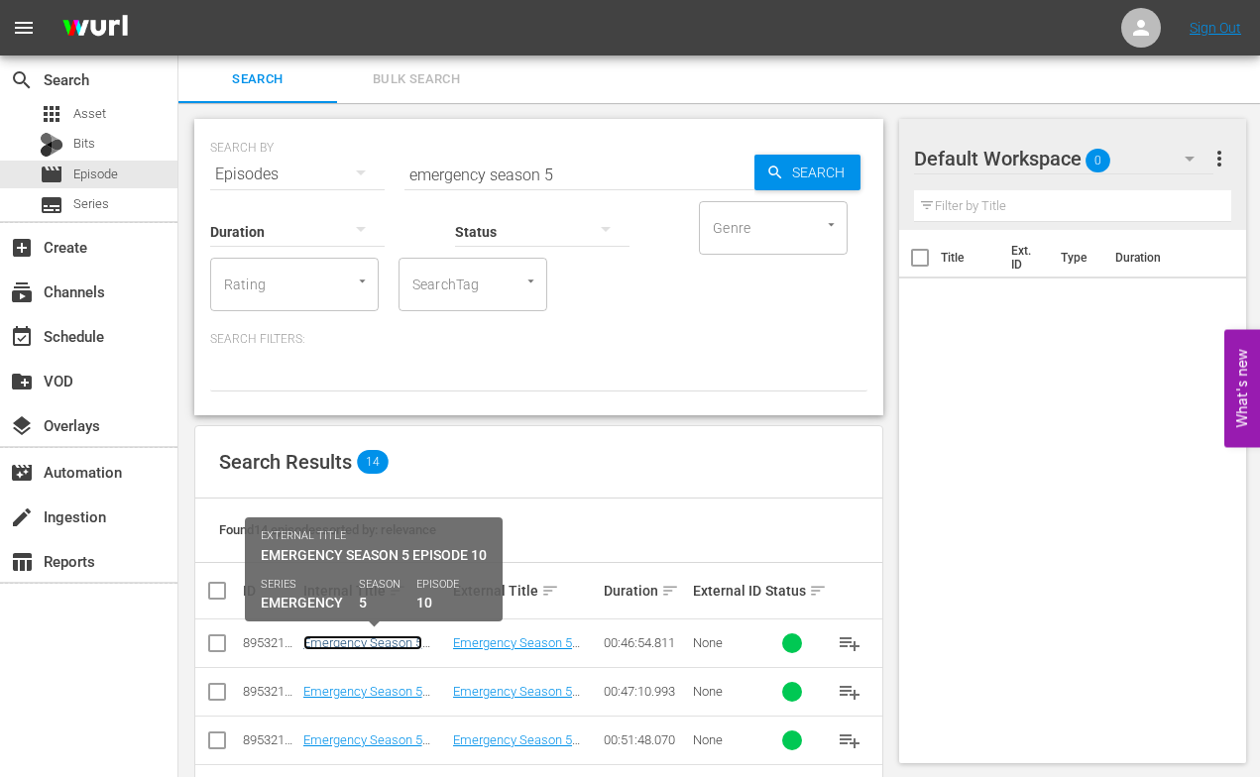
click at [357, 643] on link "Emergency Season 5 Episode 10 - Nine Now" at bounding box center [366, 651] width 126 height 30
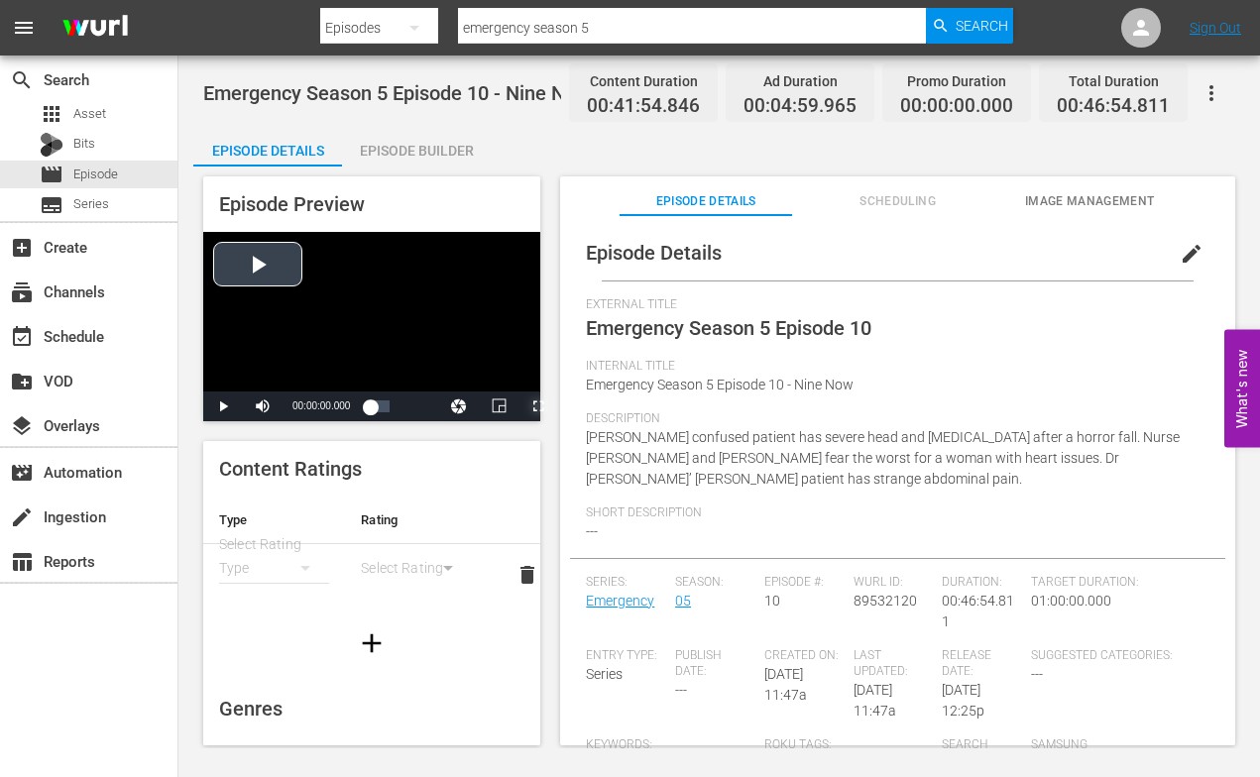
click at [538, 407] on span "Video Player" at bounding box center [538, 407] width 0 height 0
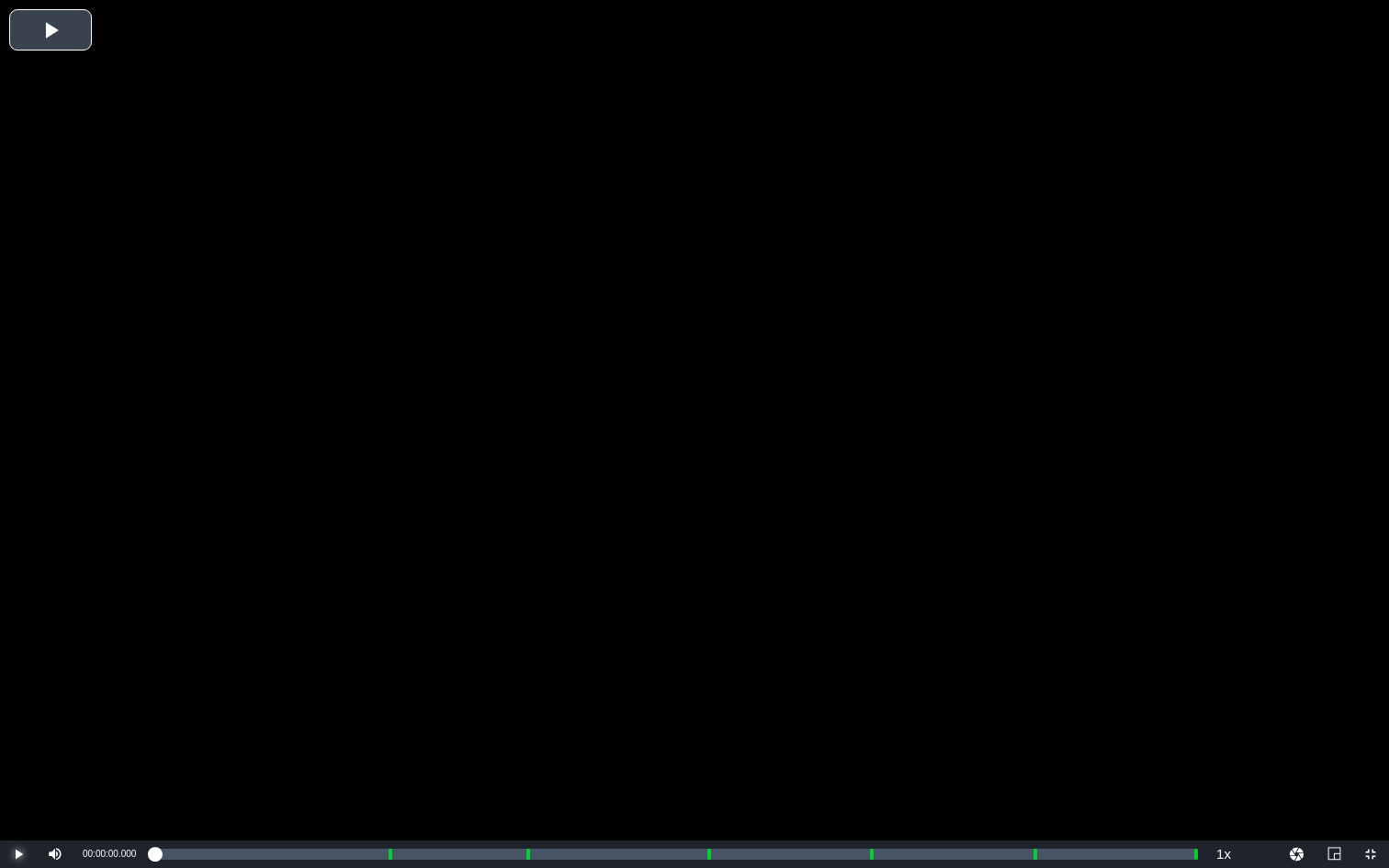
click at [19, 719] on span "Video Player" at bounding box center [19, 854] width 0 height 0
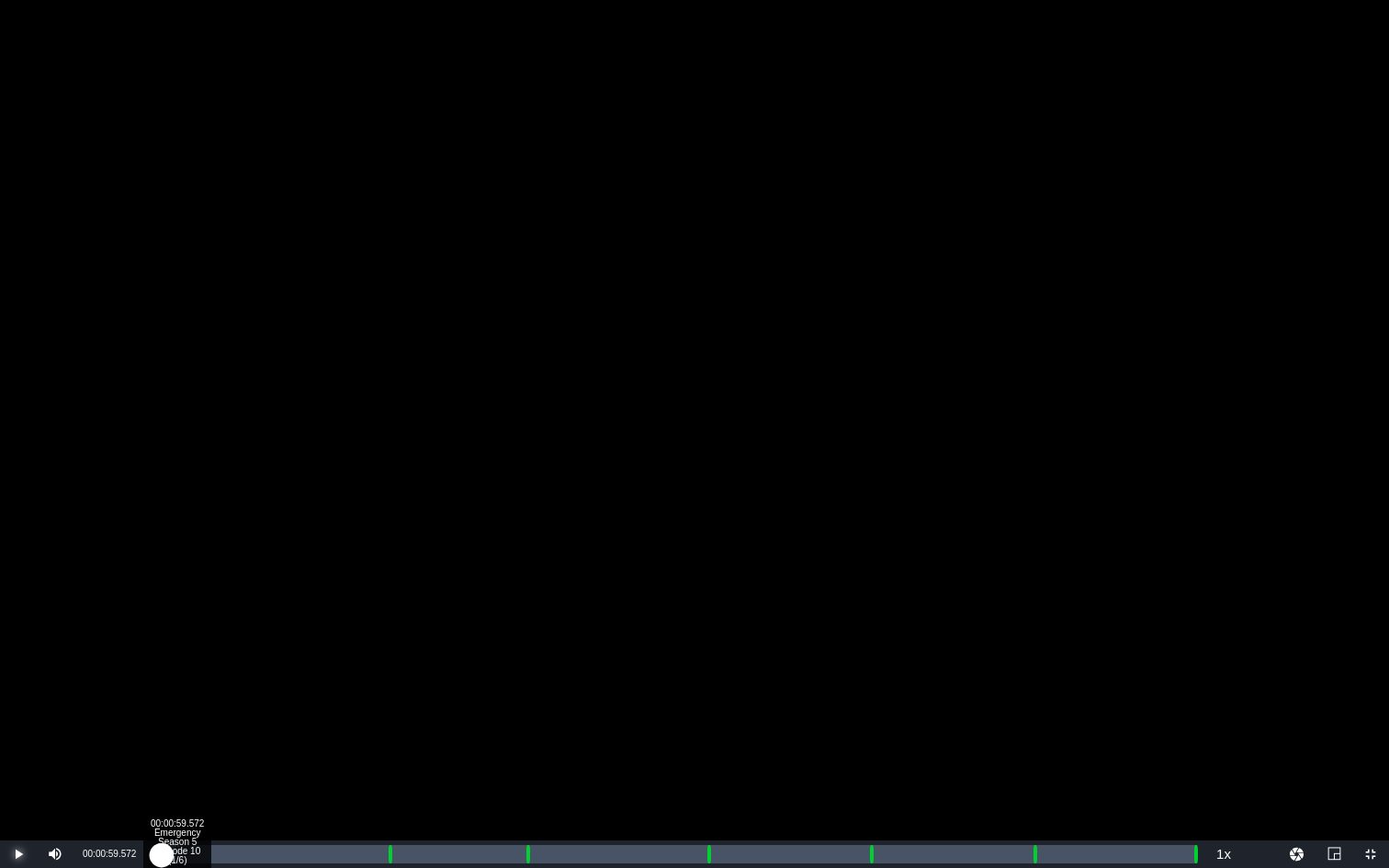
click at [176, 719] on div "00:00:59.572 Emergency Season 5 Episode 10 (1/6)" at bounding box center [176, 854] width 1 height 19
click at [173, 719] on div "00:00:59.839" at bounding box center [164, 854] width 19 height 19
click at [171, 719] on div "00:00:53.328" at bounding box center [164, 854] width 19 height 19
click at [170, 719] on div "00:00:51.270" at bounding box center [162, 854] width 16 height 19
click at [168, 719] on div "00:00:44.066" at bounding box center [163, 854] width 17 height 19
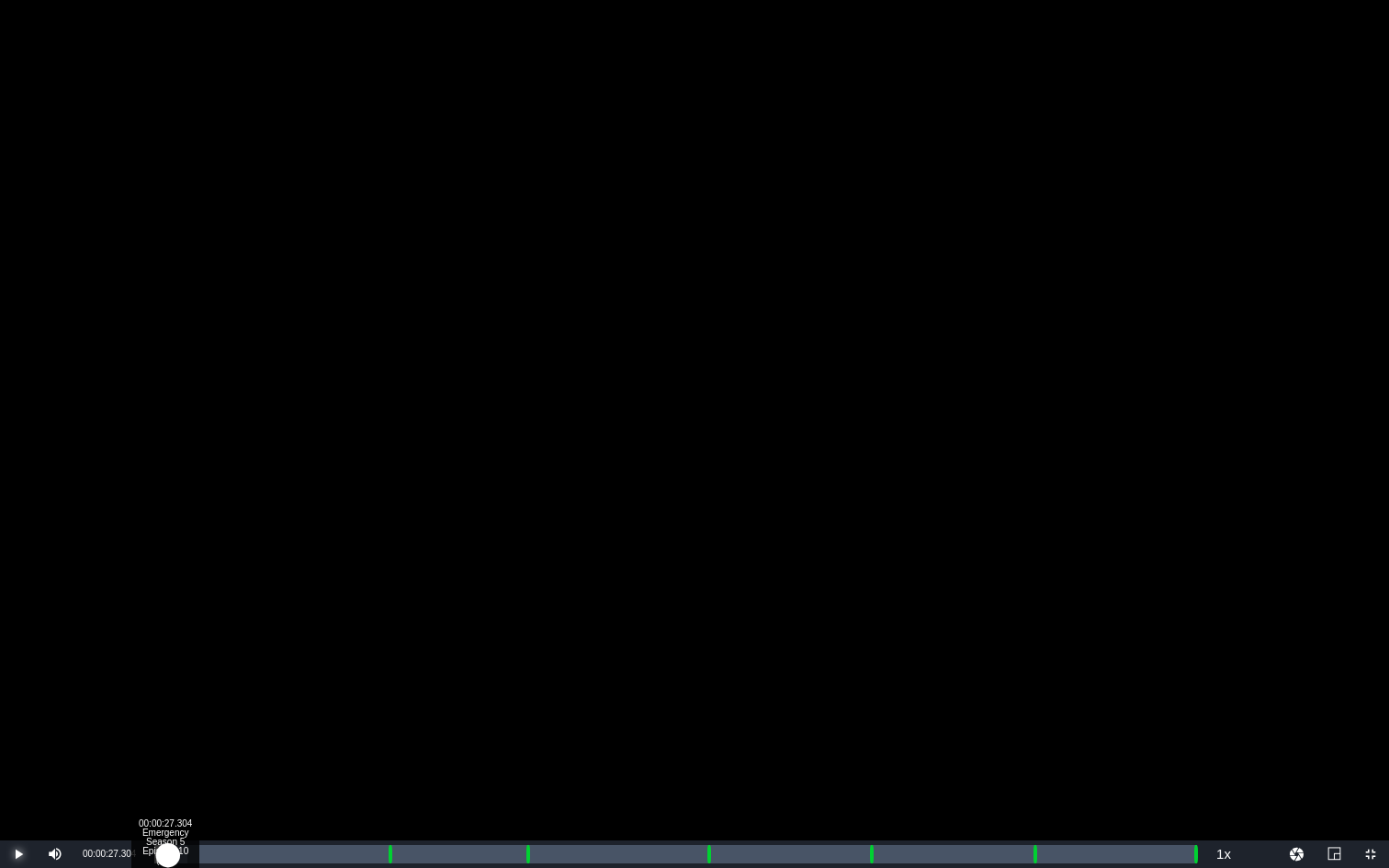
click at [165, 719] on div "00:00:37.800" at bounding box center [161, 854] width 14 height 19
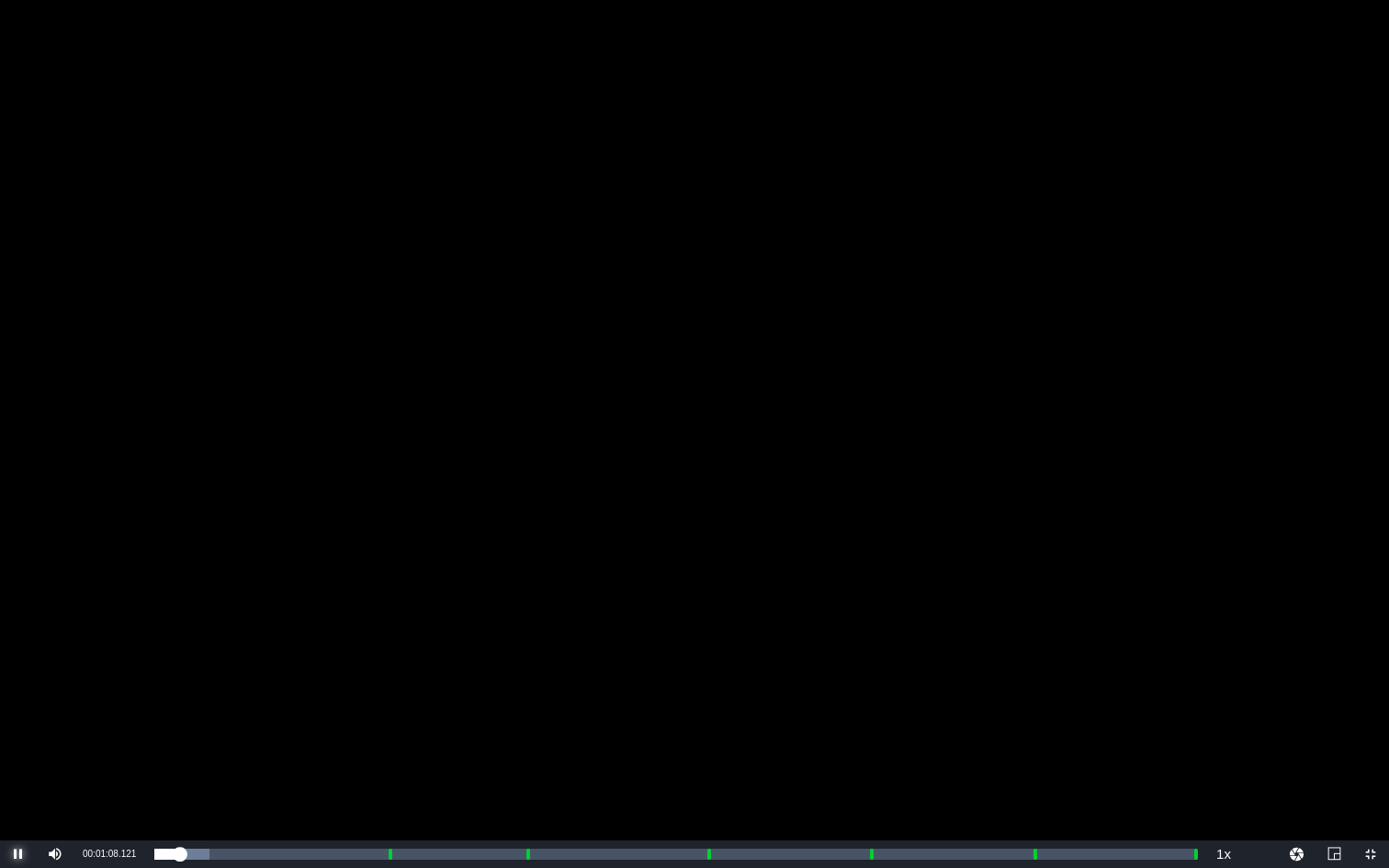
click at [19, 719] on span "Video Player" at bounding box center [19, 854] width 0 height 0
click at [1167, 719] on span "Video Player" at bounding box center [1371, 854] width 0 height 0
